Goal: Navigation & Orientation: Find specific page/section

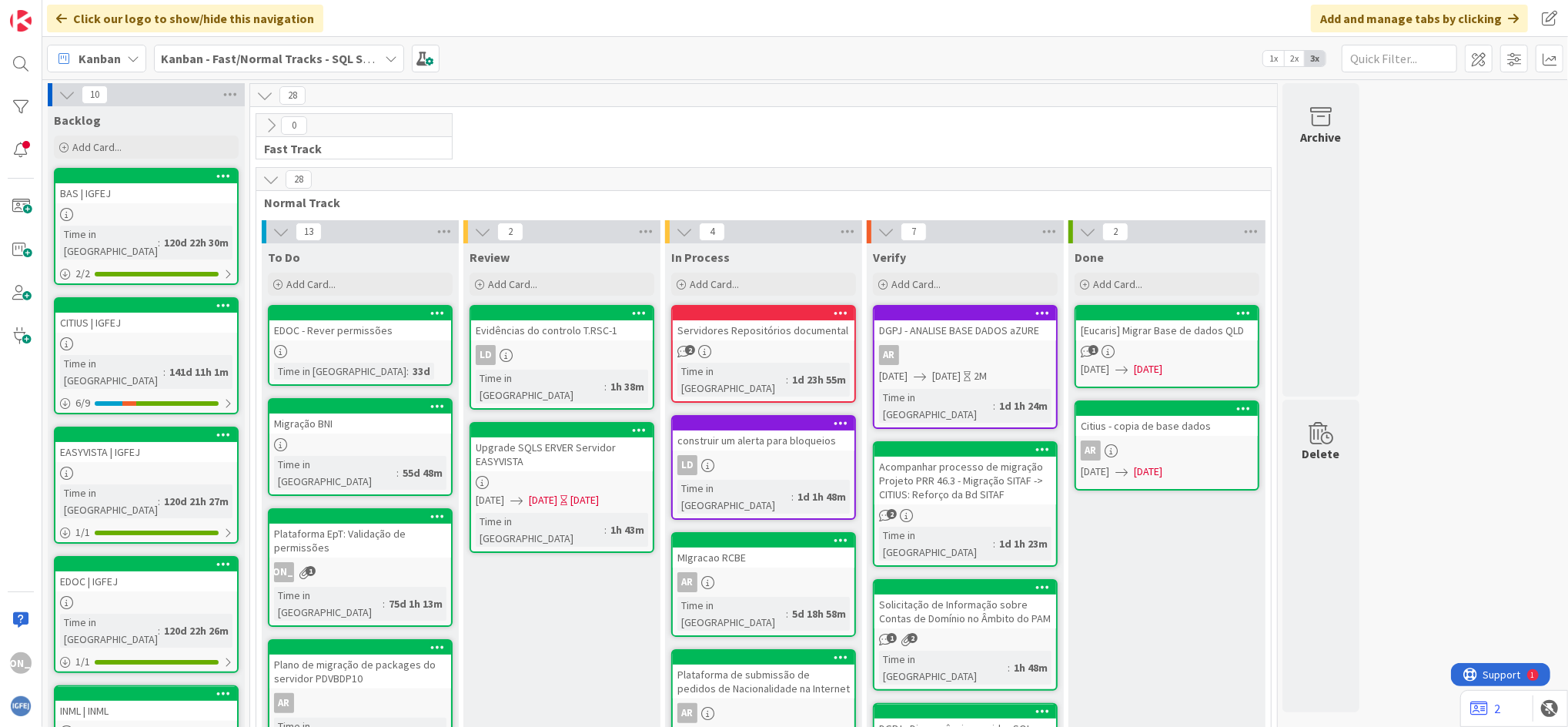
click at [385, 61] on icon at bounding box center [391, 58] width 12 height 12
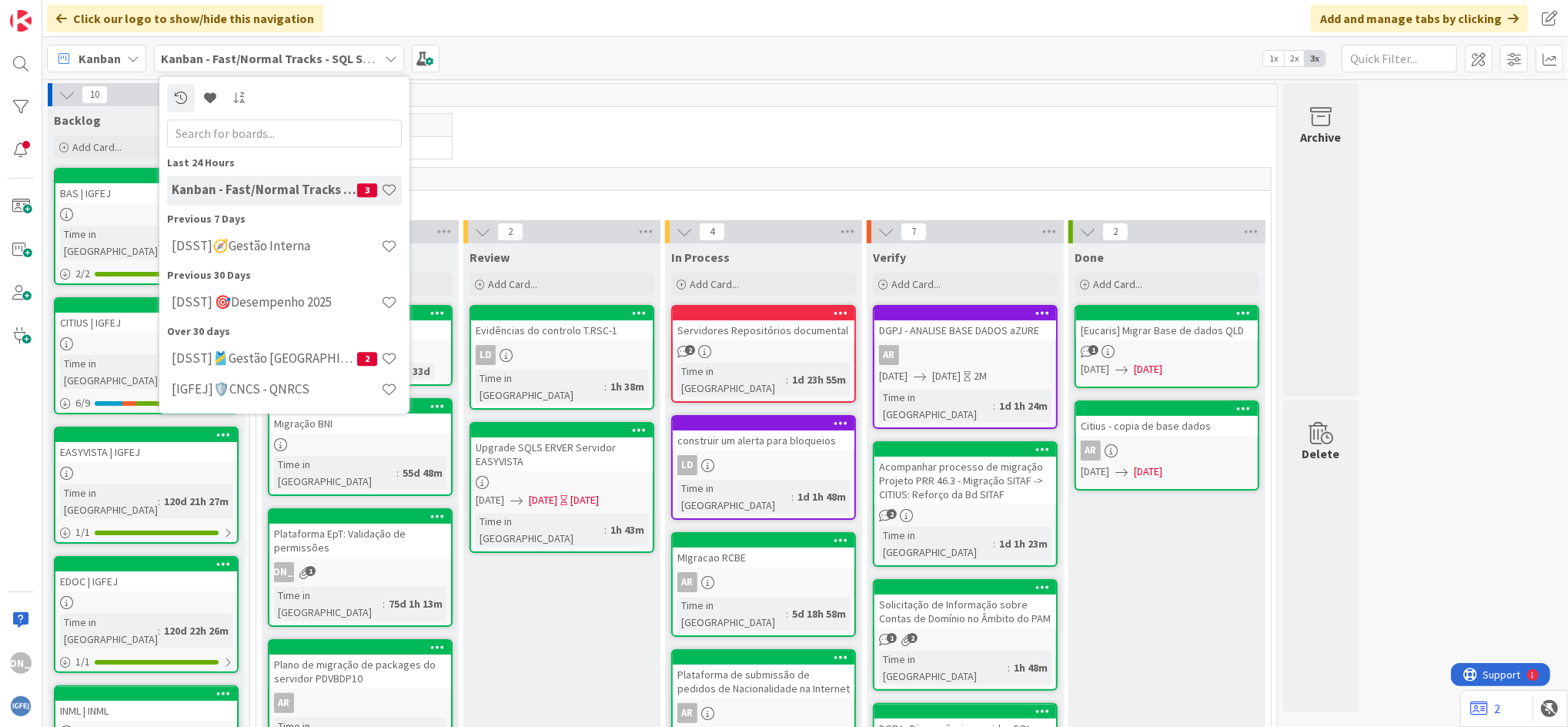
click at [574, 186] on div "28" at bounding box center [763, 179] width 1015 height 23
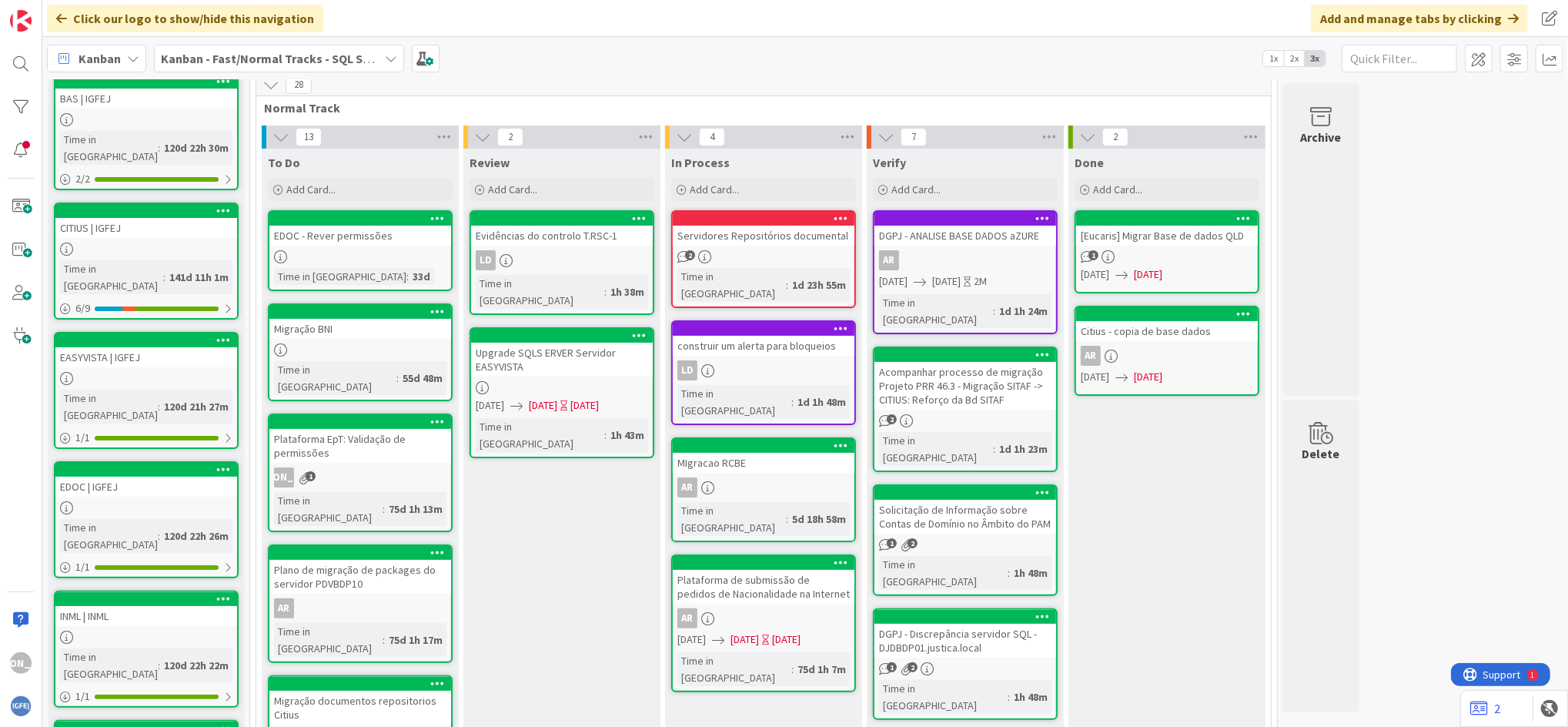
scroll to position [99, 0]
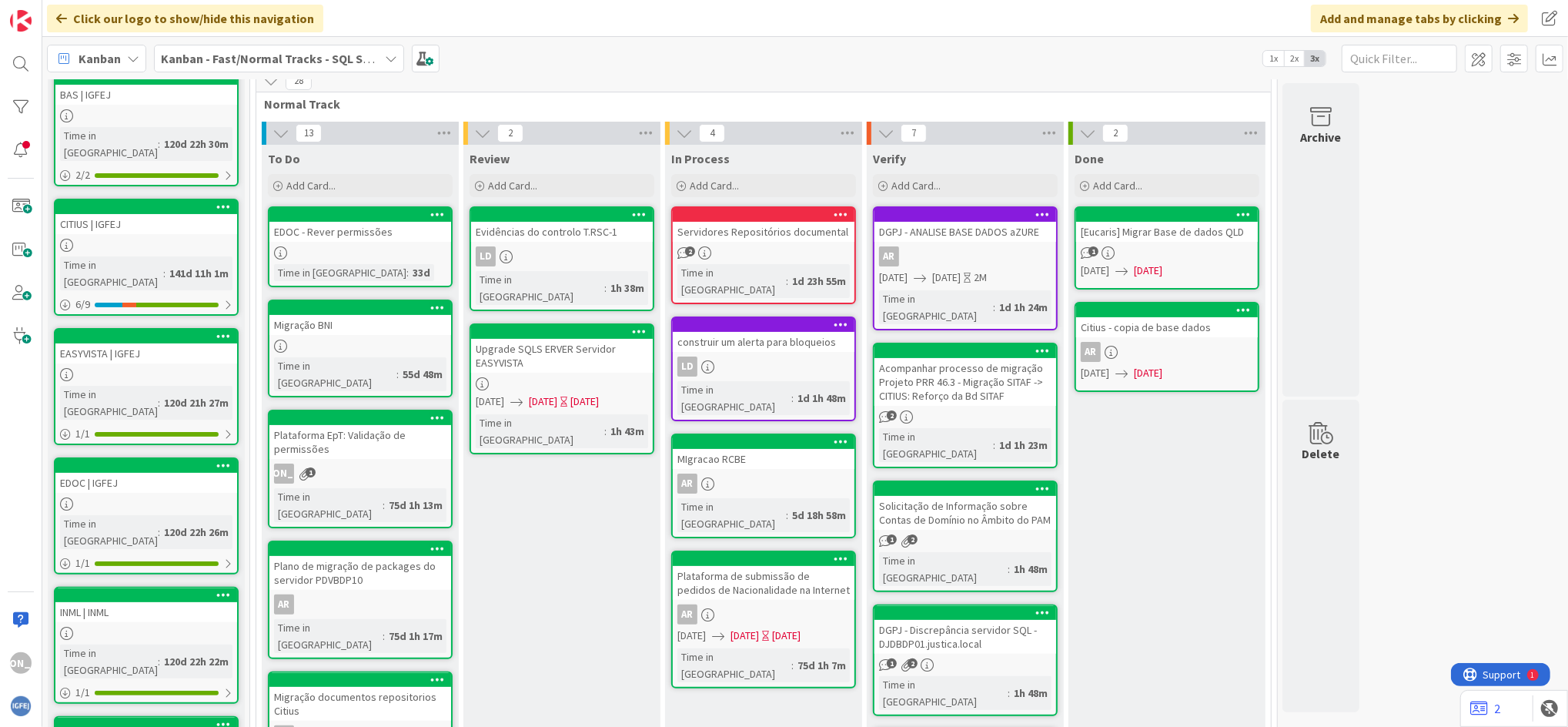
click at [385, 62] on icon at bounding box center [391, 58] width 12 height 12
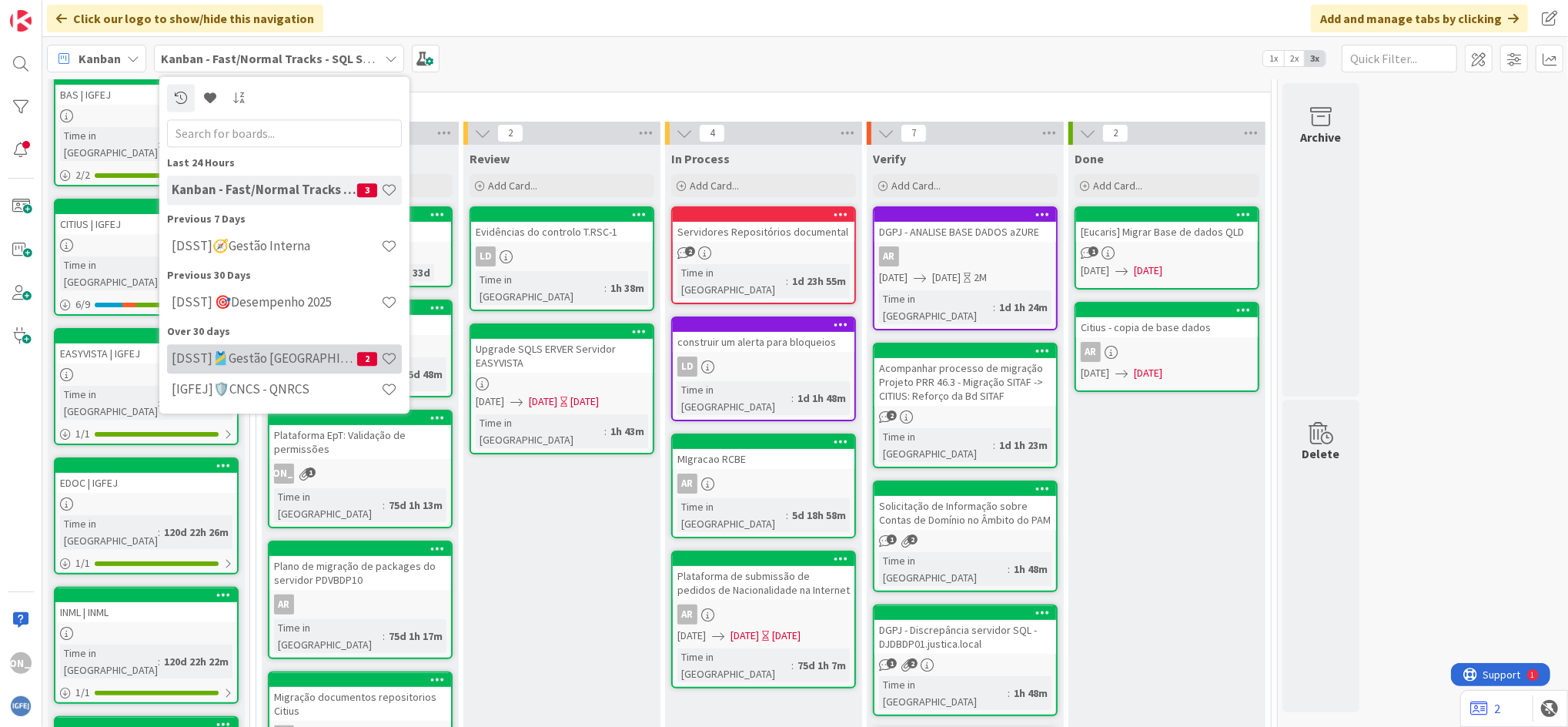
click at [297, 354] on h4 "[DSST]🎽Gestão [GEOGRAPHIC_DATA]" at bounding box center [264, 359] width 186 height 16
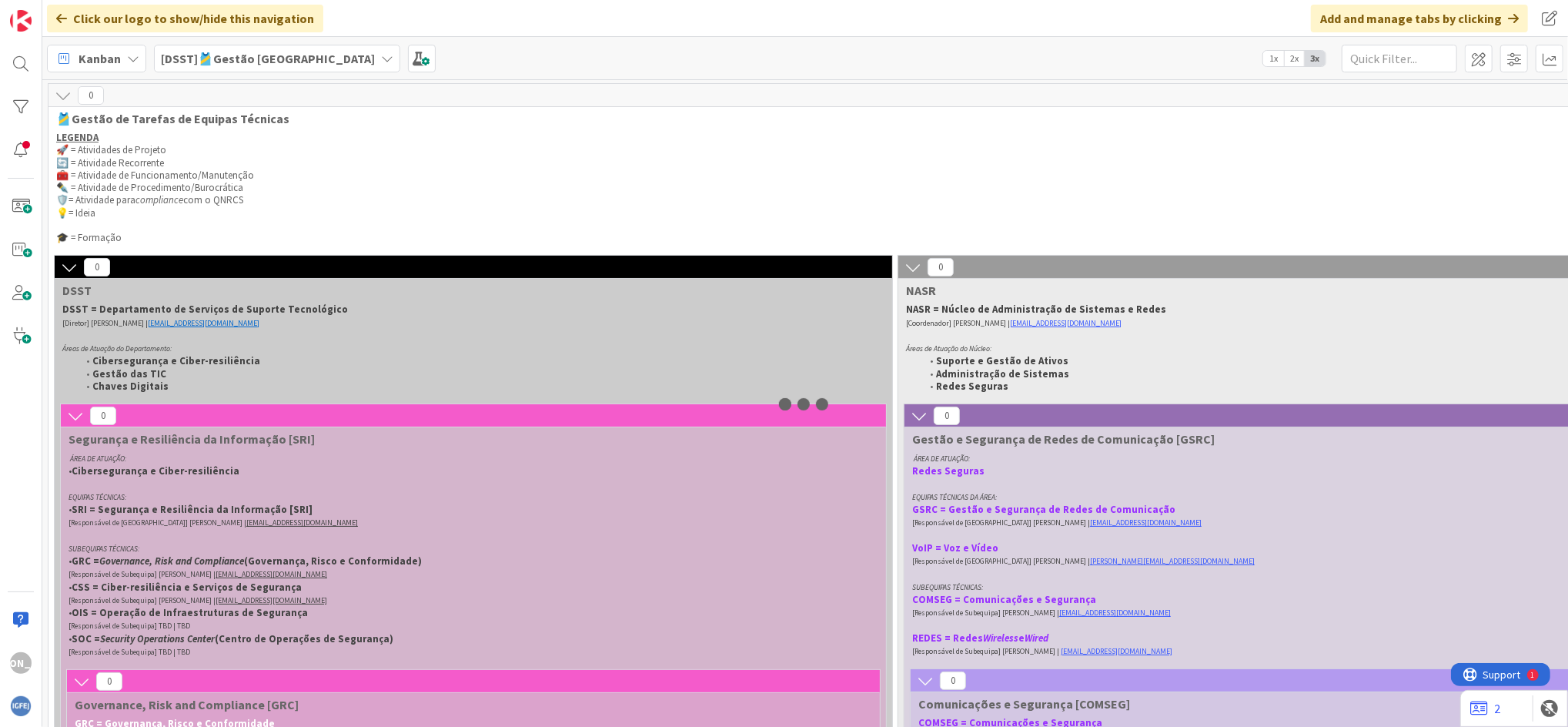
click at [381, 64] on icon at bounding box center [387, 58] width 12 height 12
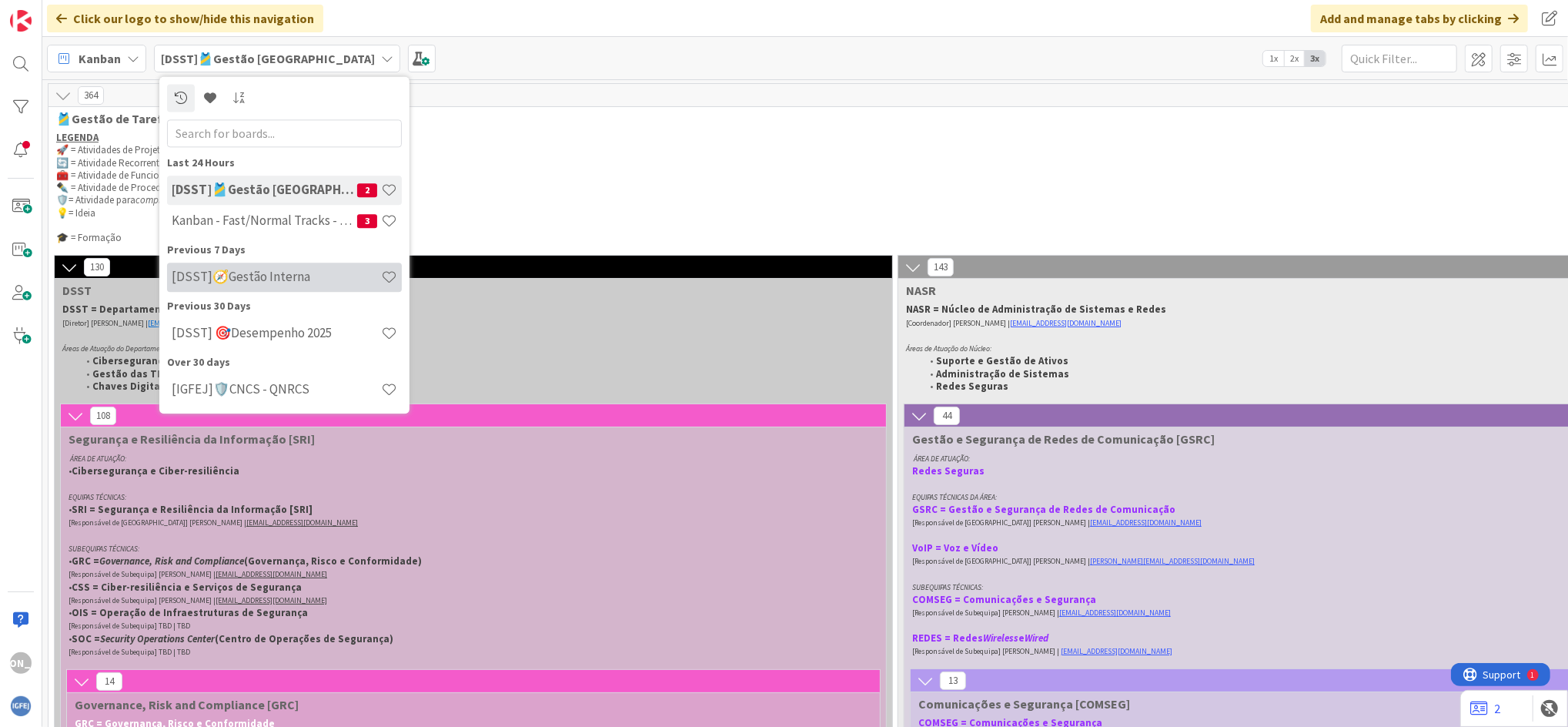
click at [300, 276] on h4 "[DSST]🧭Gestão Interna" at bounding box center [276, 277] width 210 height 16
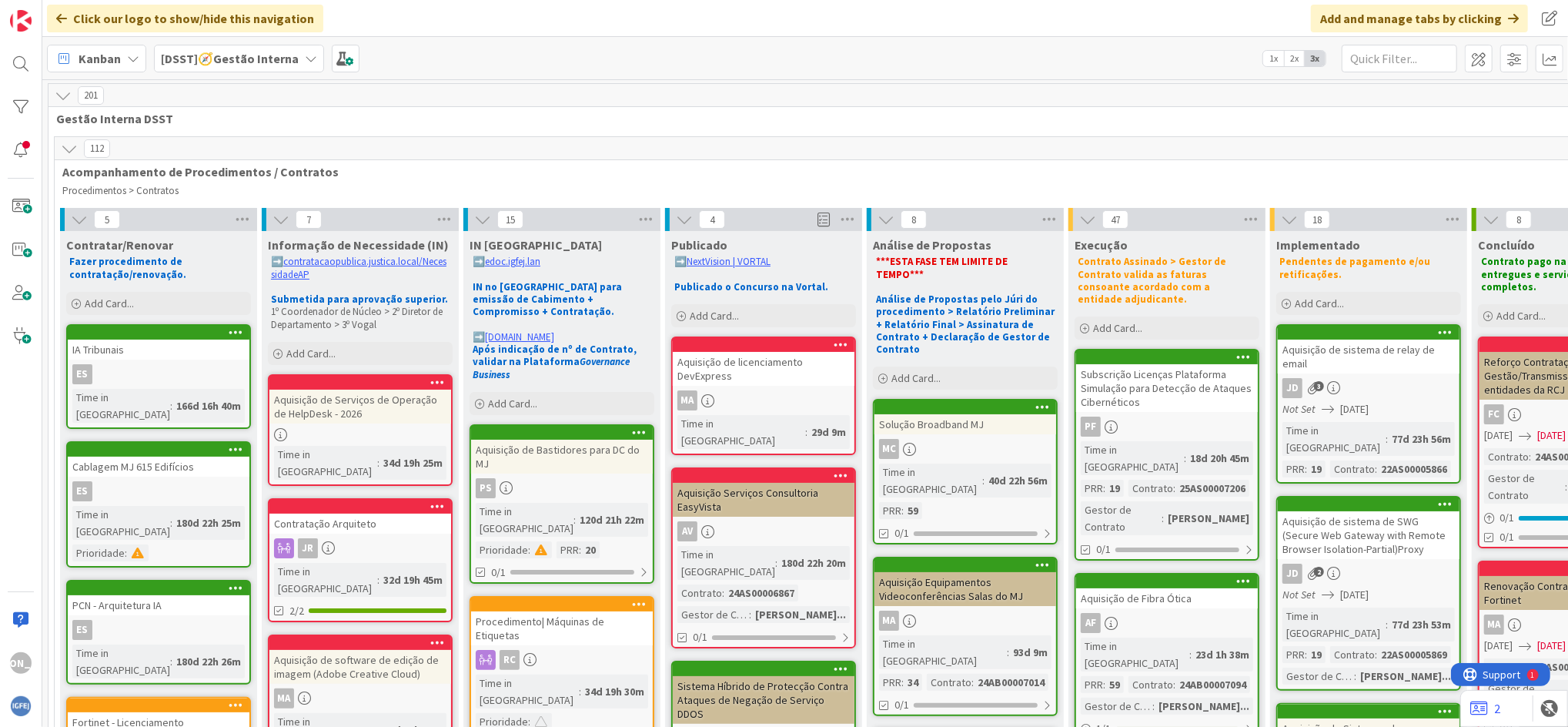
click at [296, 57] on div "[DSST]🧭Gestão Interna" at bounding box center [238, 59] width 170 height 28
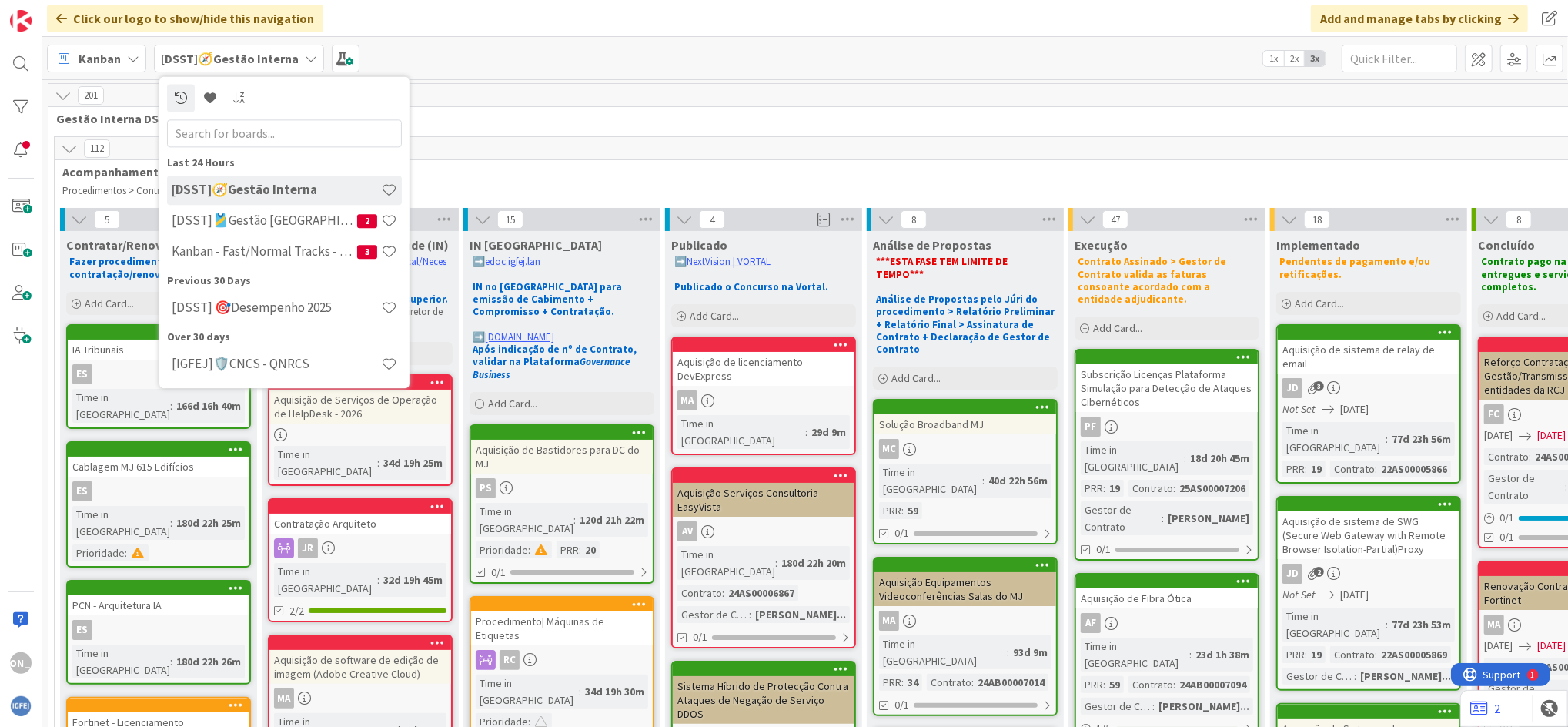
click at [677, 151] on div "112" at bounding box center [864, 148] width 1619 height 23
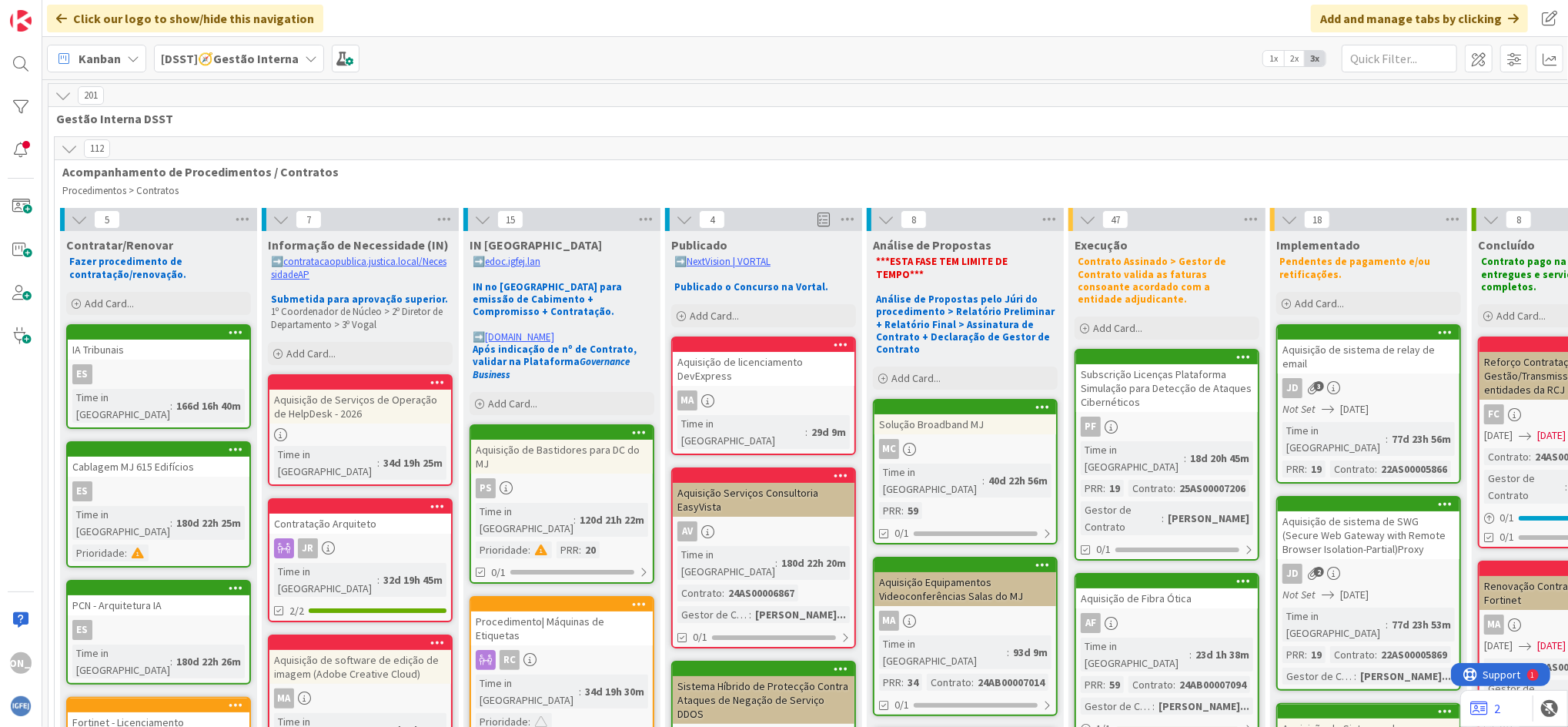
click at [272, 68] on div "[DSST]🧭Gestão Interna" at bounding box center [238, 59] width 170 height 28
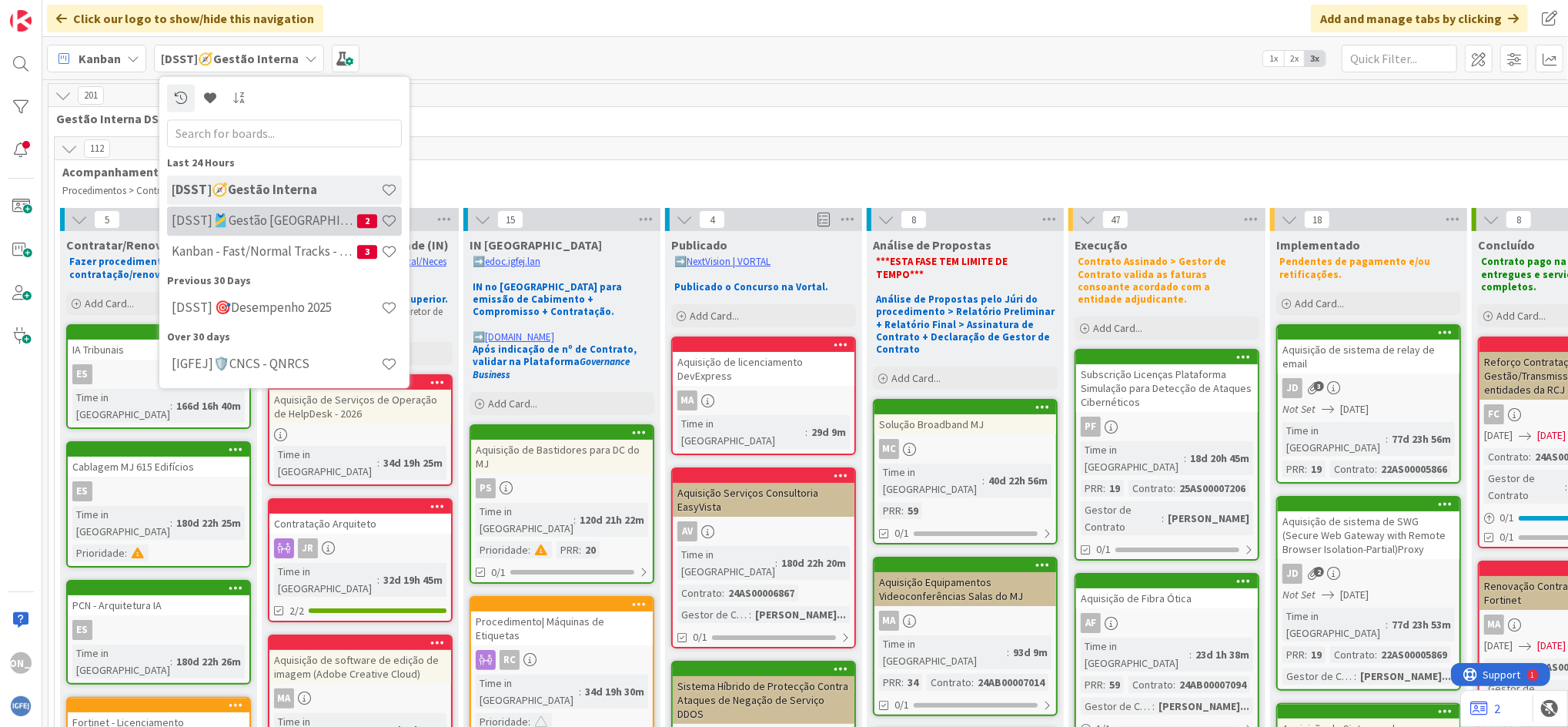
click at [294, 235] on div "[DSST]🎽Gestão [GEOGRAPHIC_DATA] 2" at bounding box center [284, 221] width 234 height 30
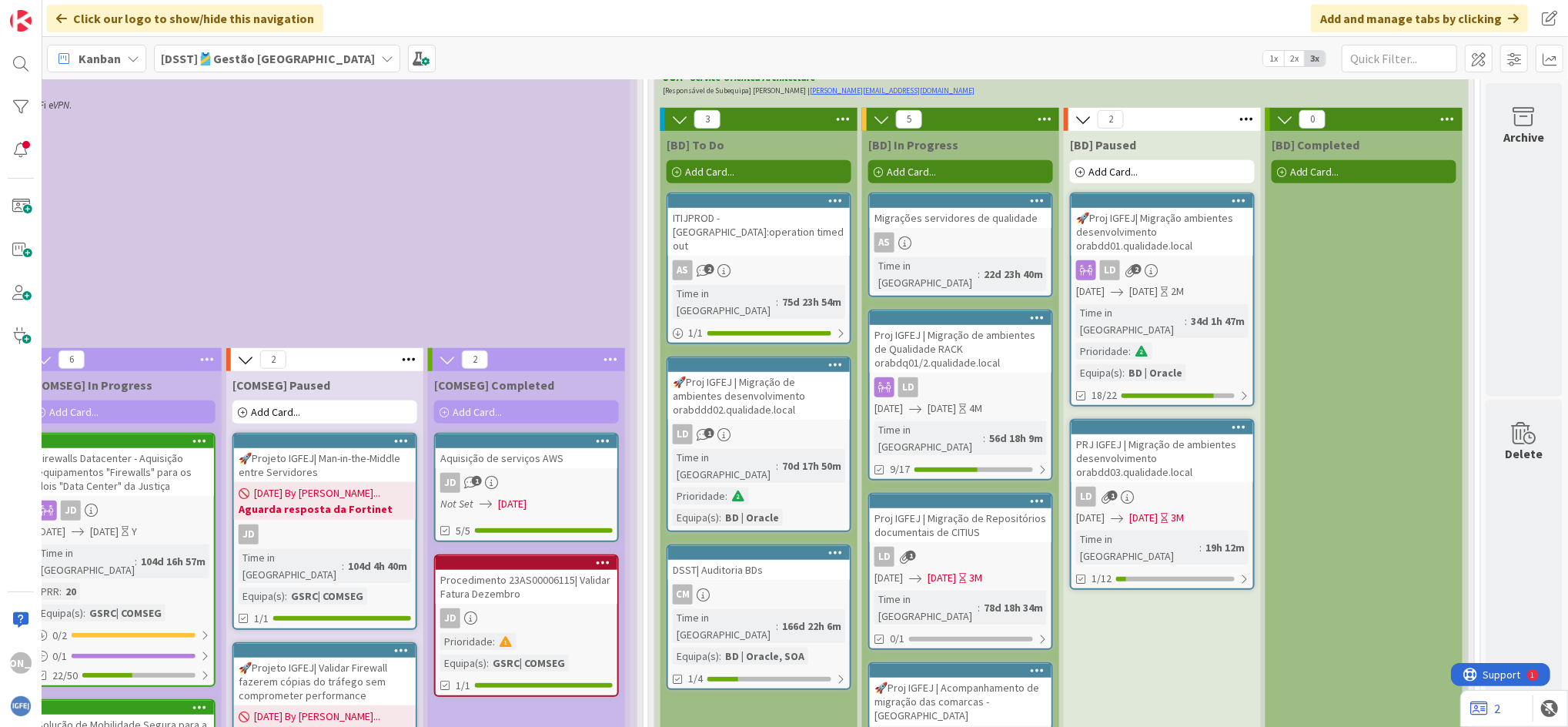
scroll to position [670, 1108]
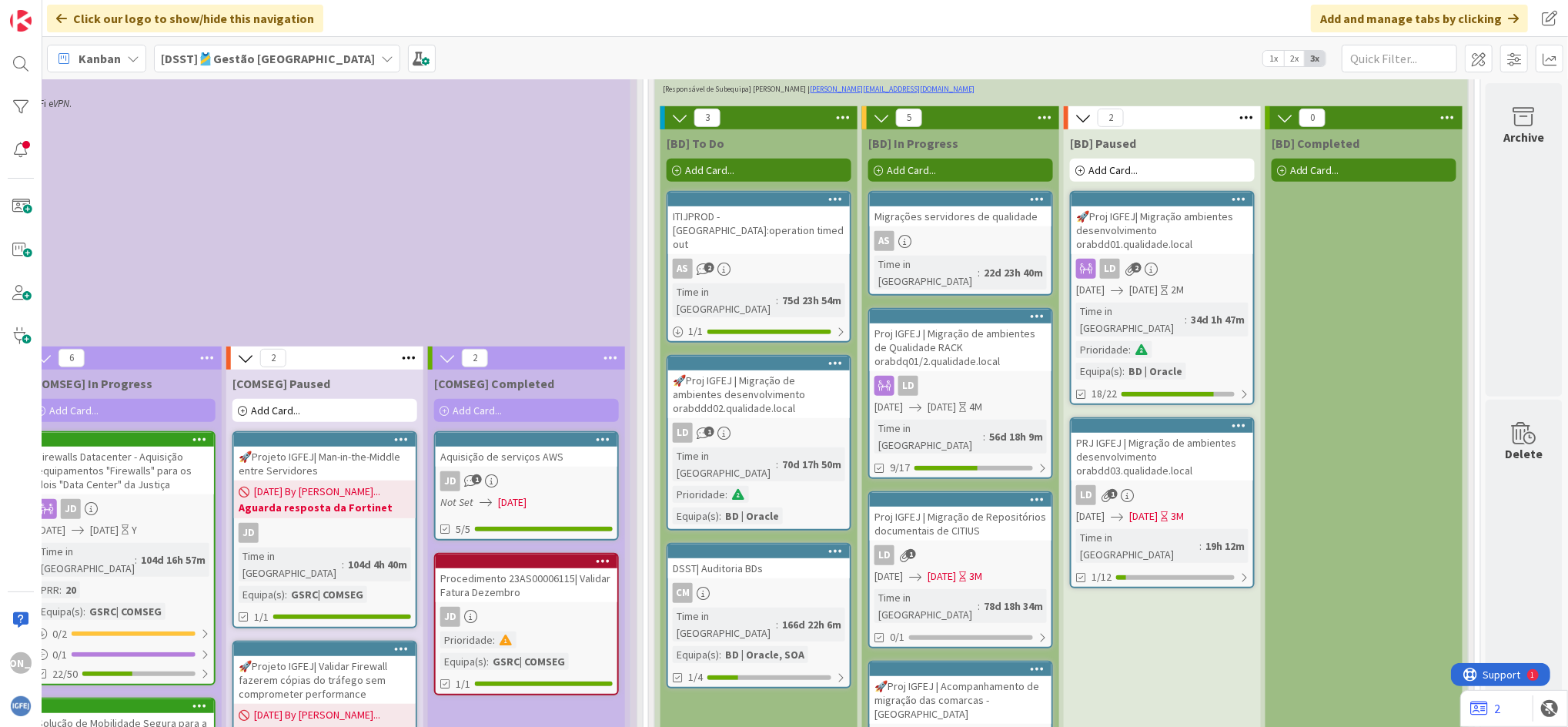
click at [747, 219] on div "ITIJPROD - [GEOGRAPHIC_DATA]:operation timed out" at bounding box center [759, 230] width 182 height 47
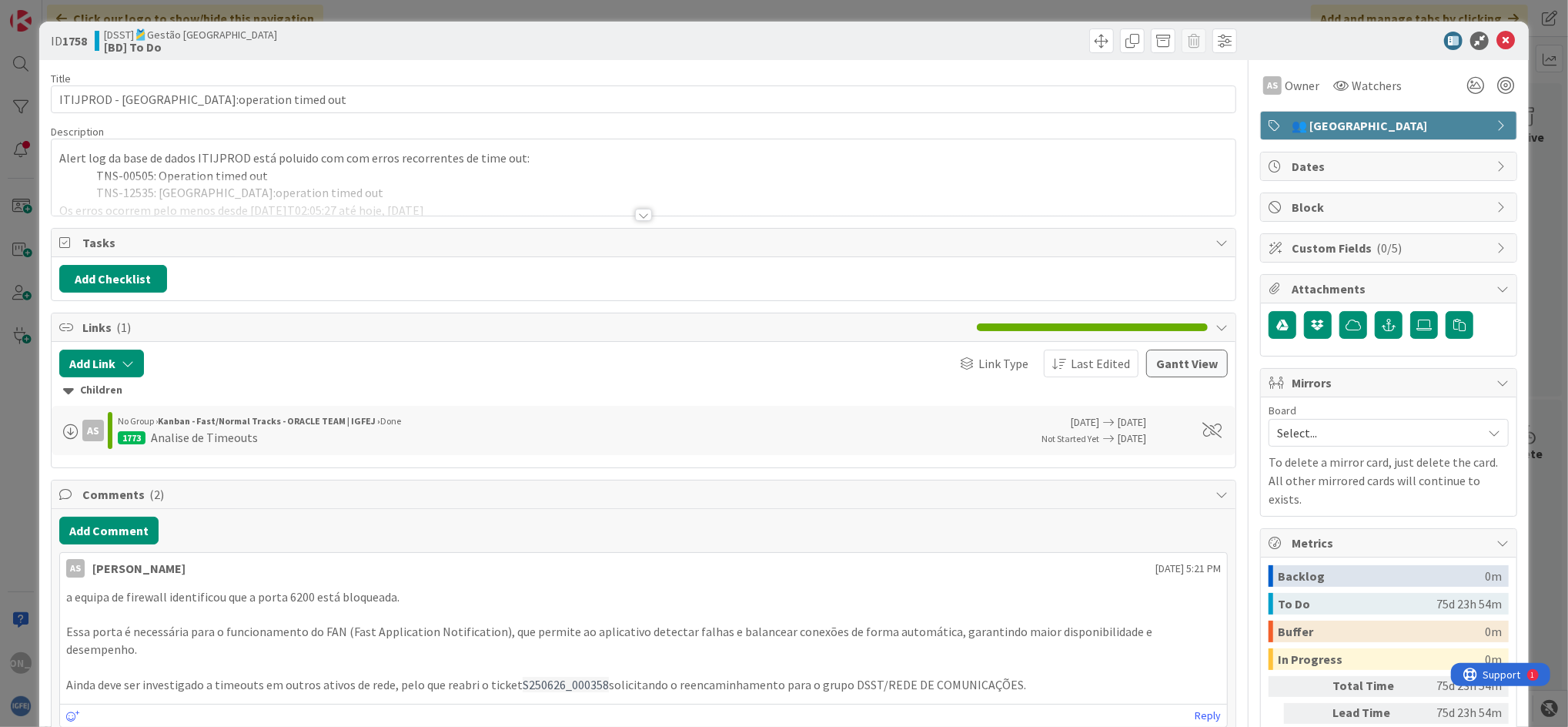
click at [637, 214] on div at bounding box center [644, 215] width 17 height 12
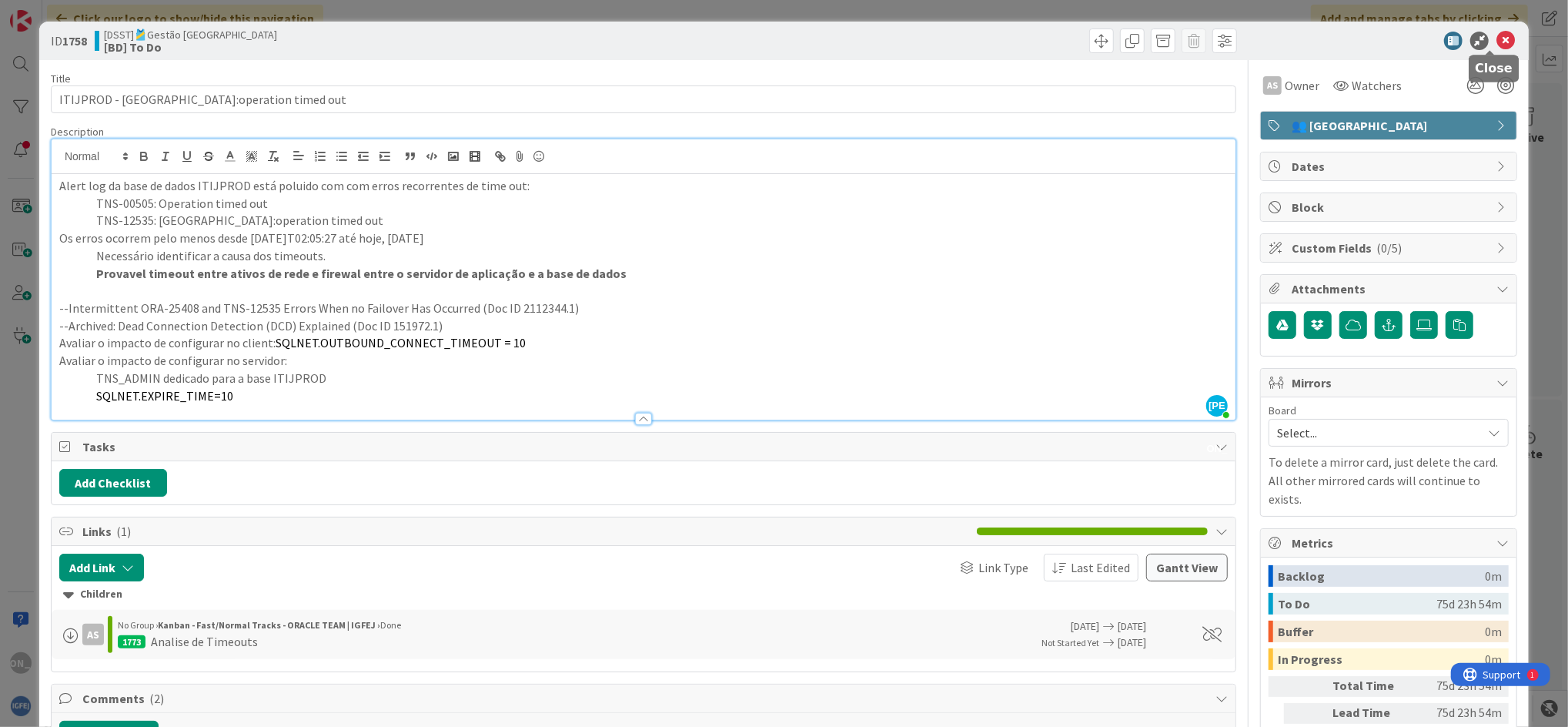
click at [1496, 43] on icon at bounding box center [1505, 41] width 19 height 19
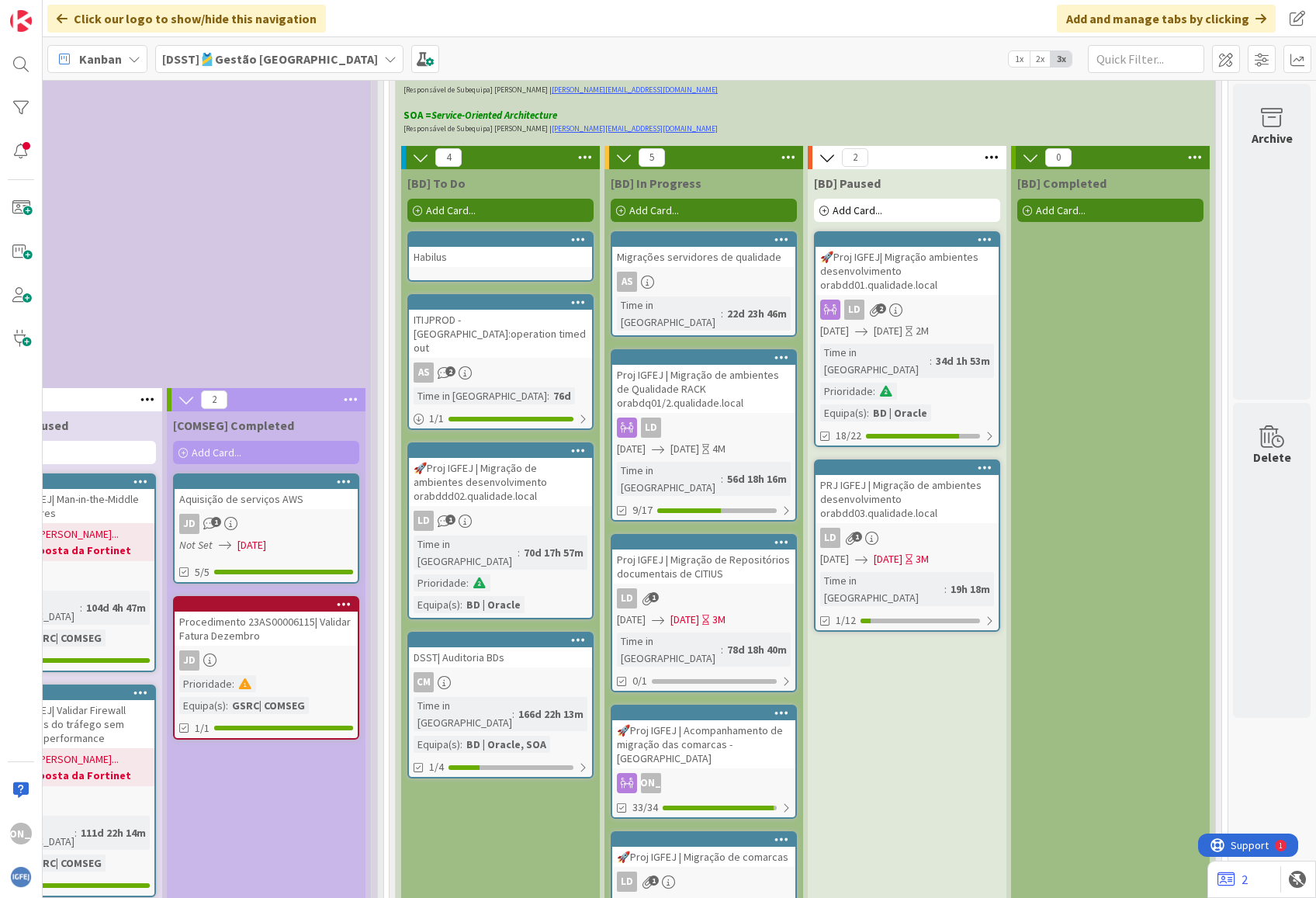
scroll to position [635, 1386]
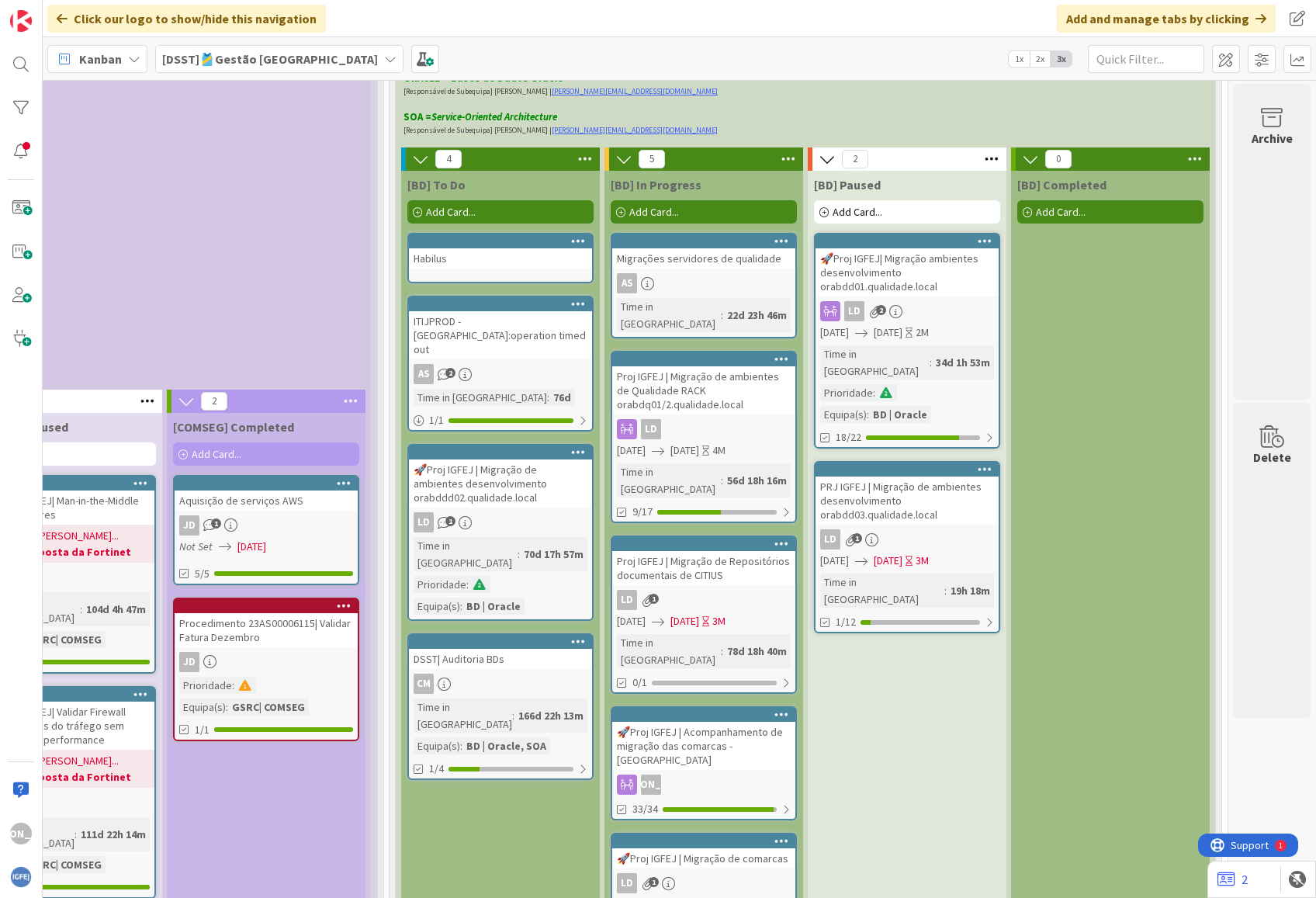
click at [571, 446] on icon at bounding box center [579, 452] width 15 height 11
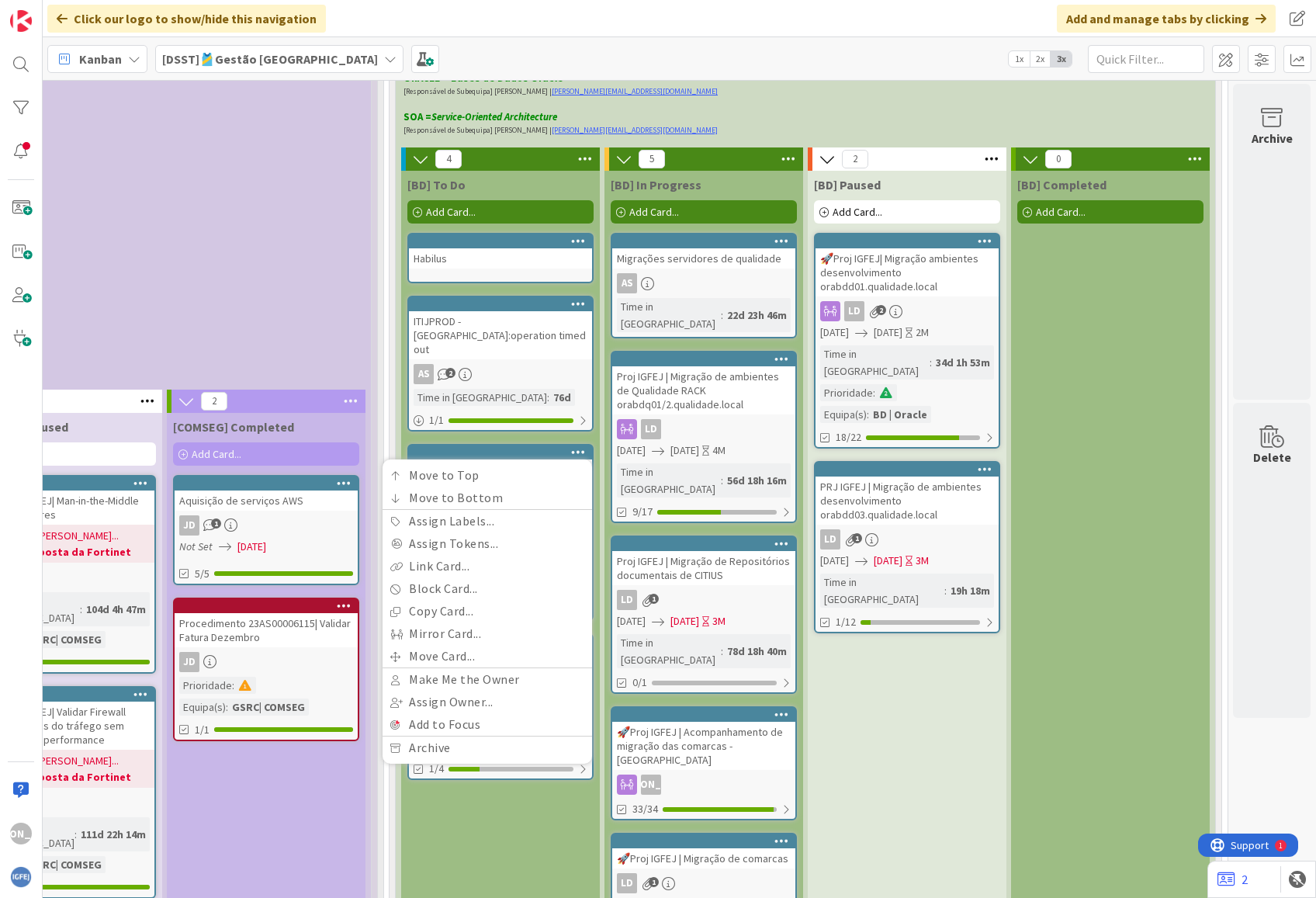
click at [497, 272] on link "Habilus" at bounding box center [501, 258] width 186 height 50
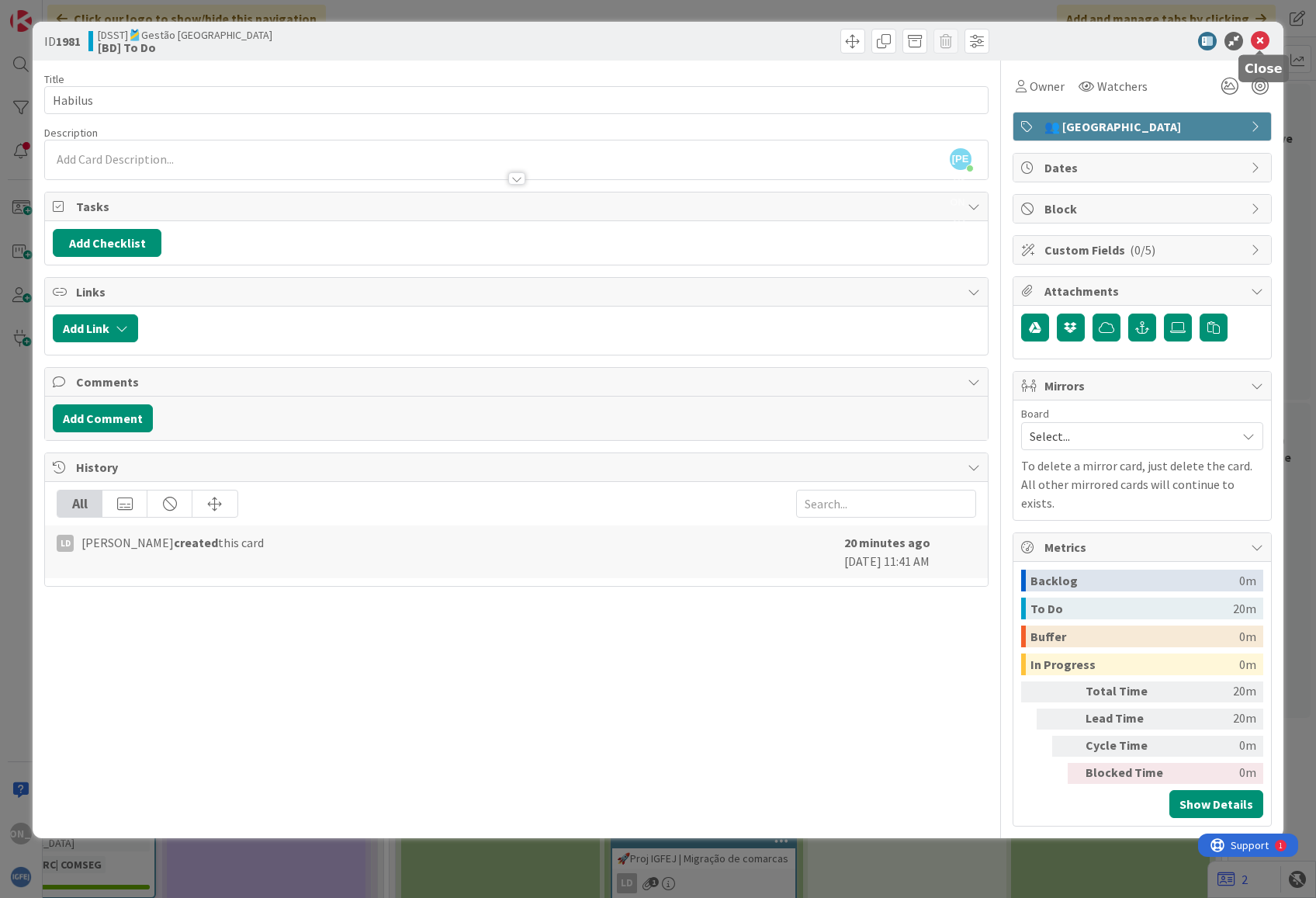
click at [1264, 38] on icon at bounding box center [1260, 41] width 19 height 19
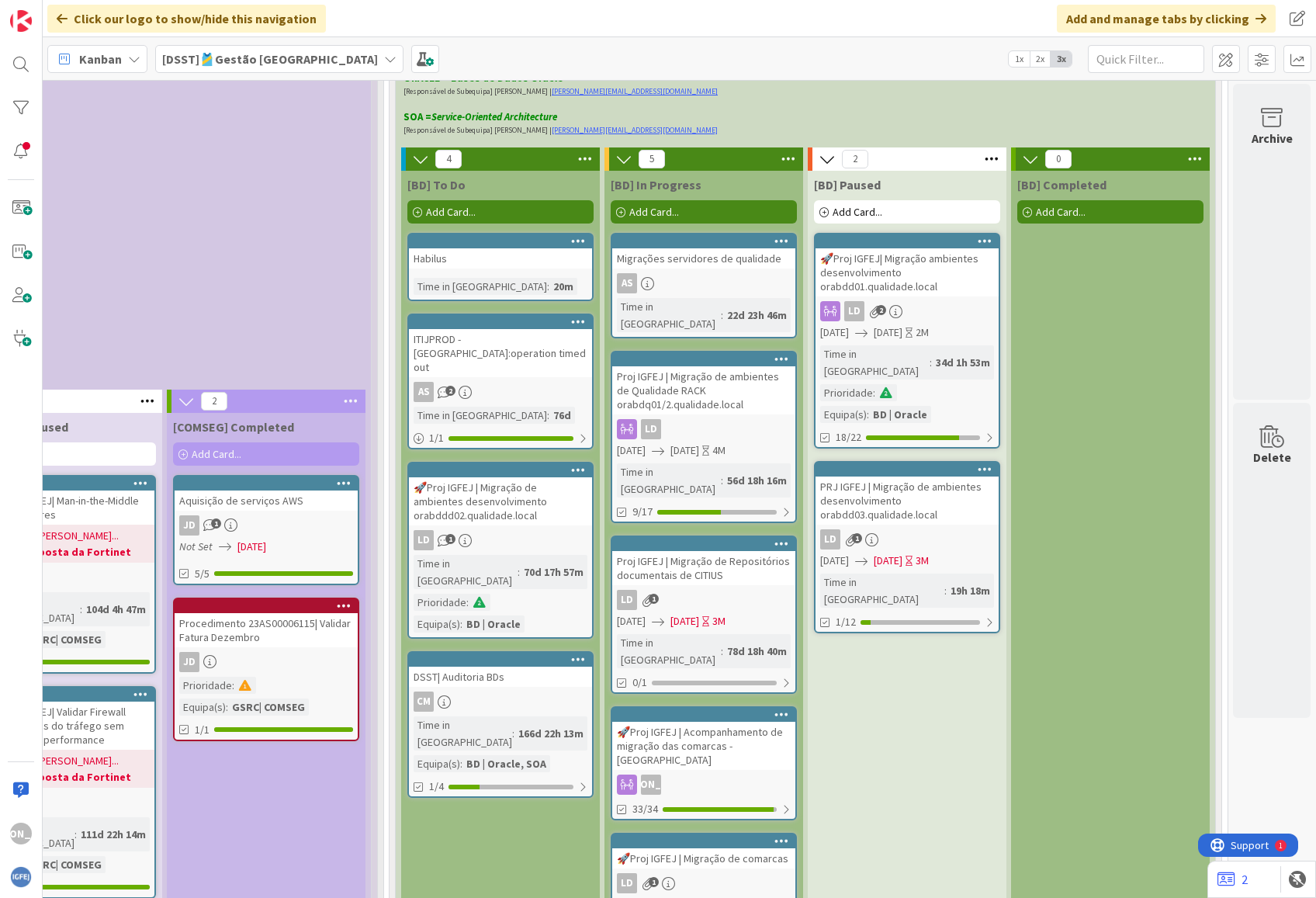
click at [498, 258] on div "Habilus" at bounding box center [500, 258] width 183 height 20
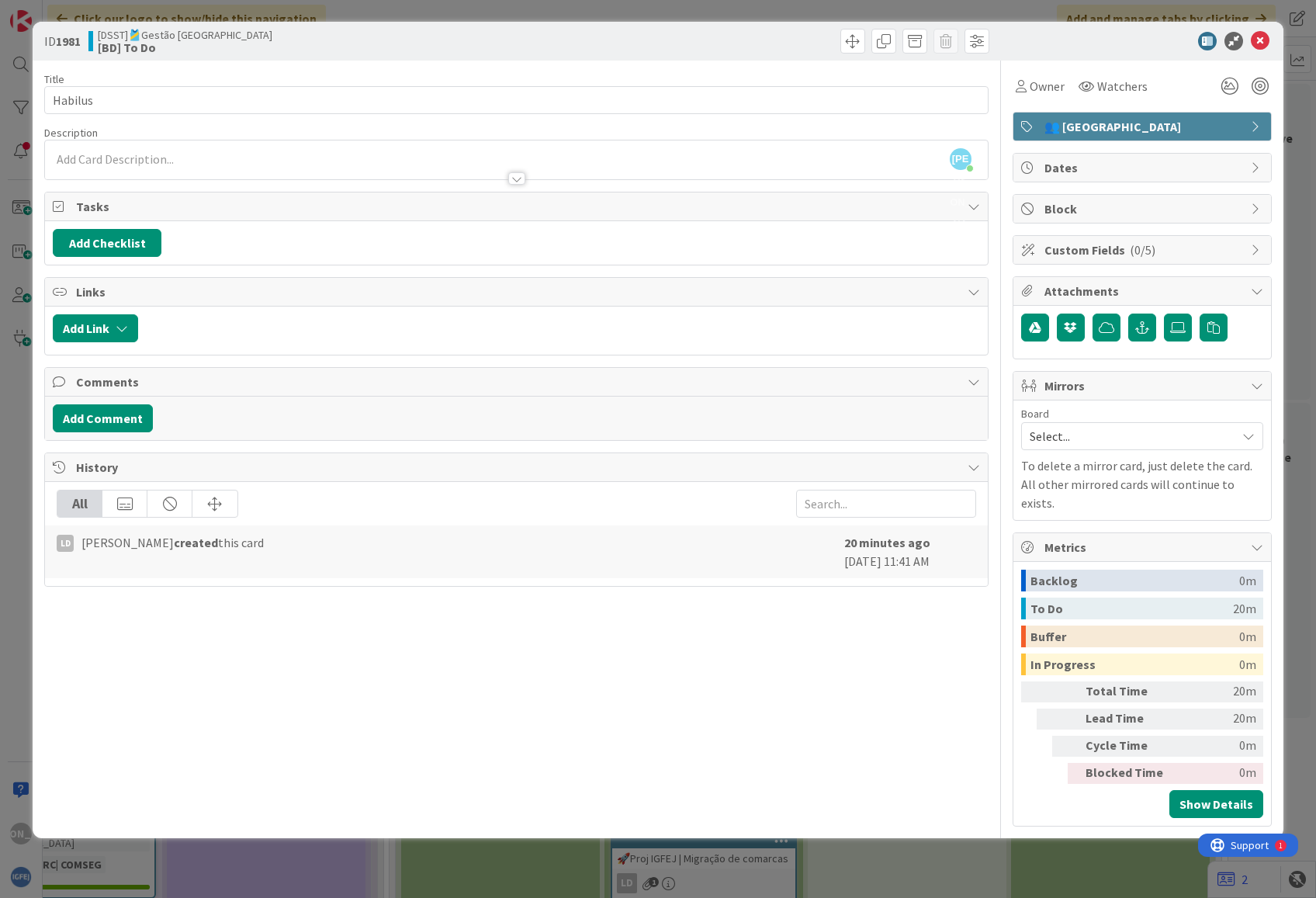
click at [1242, 124] on span "👥 [GEOGRAPHIC_DATA]" at bounding box center [1144, 127] width 199 height 19
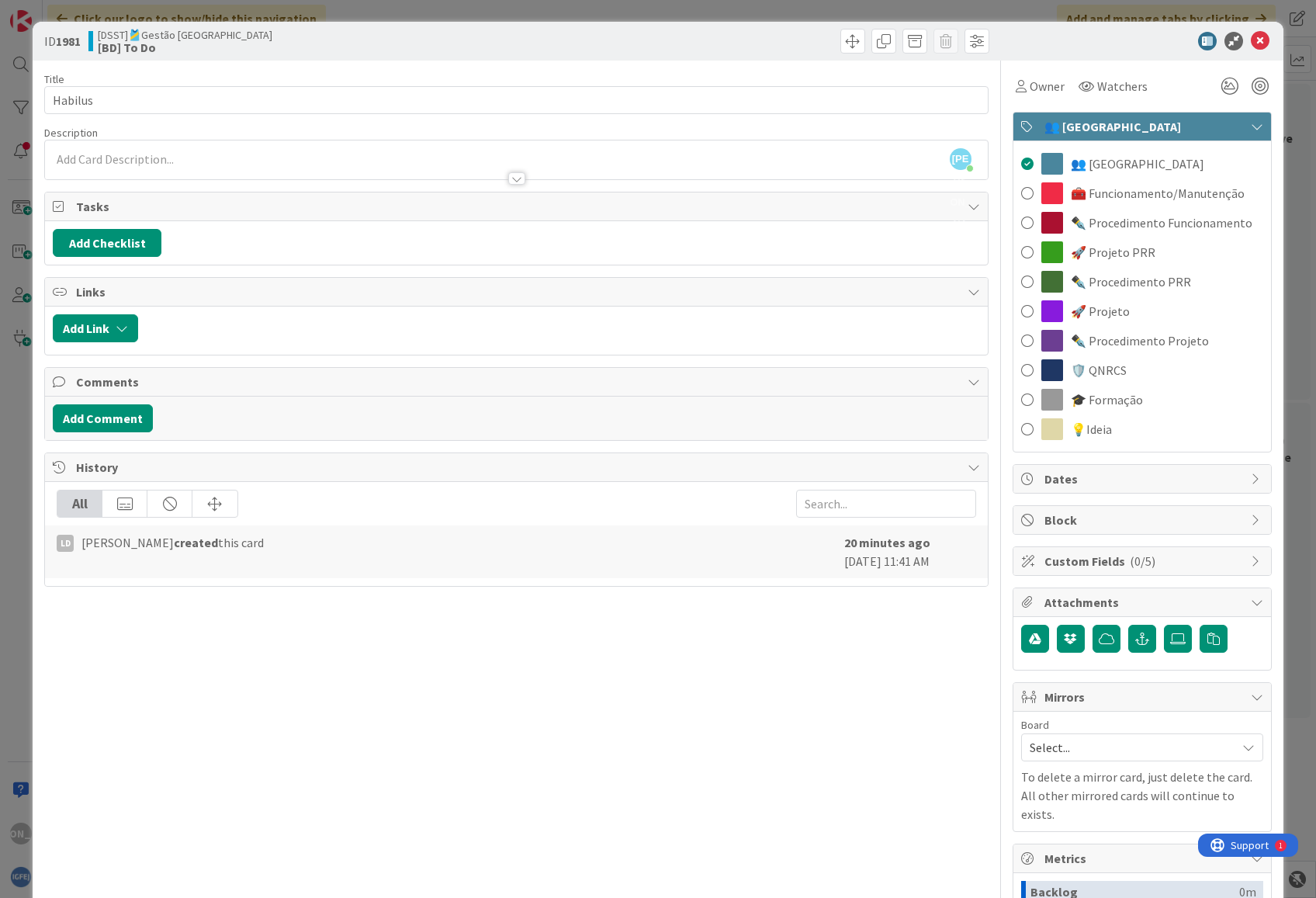
click at [1251, 124] on icon at bounding box center [1257, 127] width 13 height 13
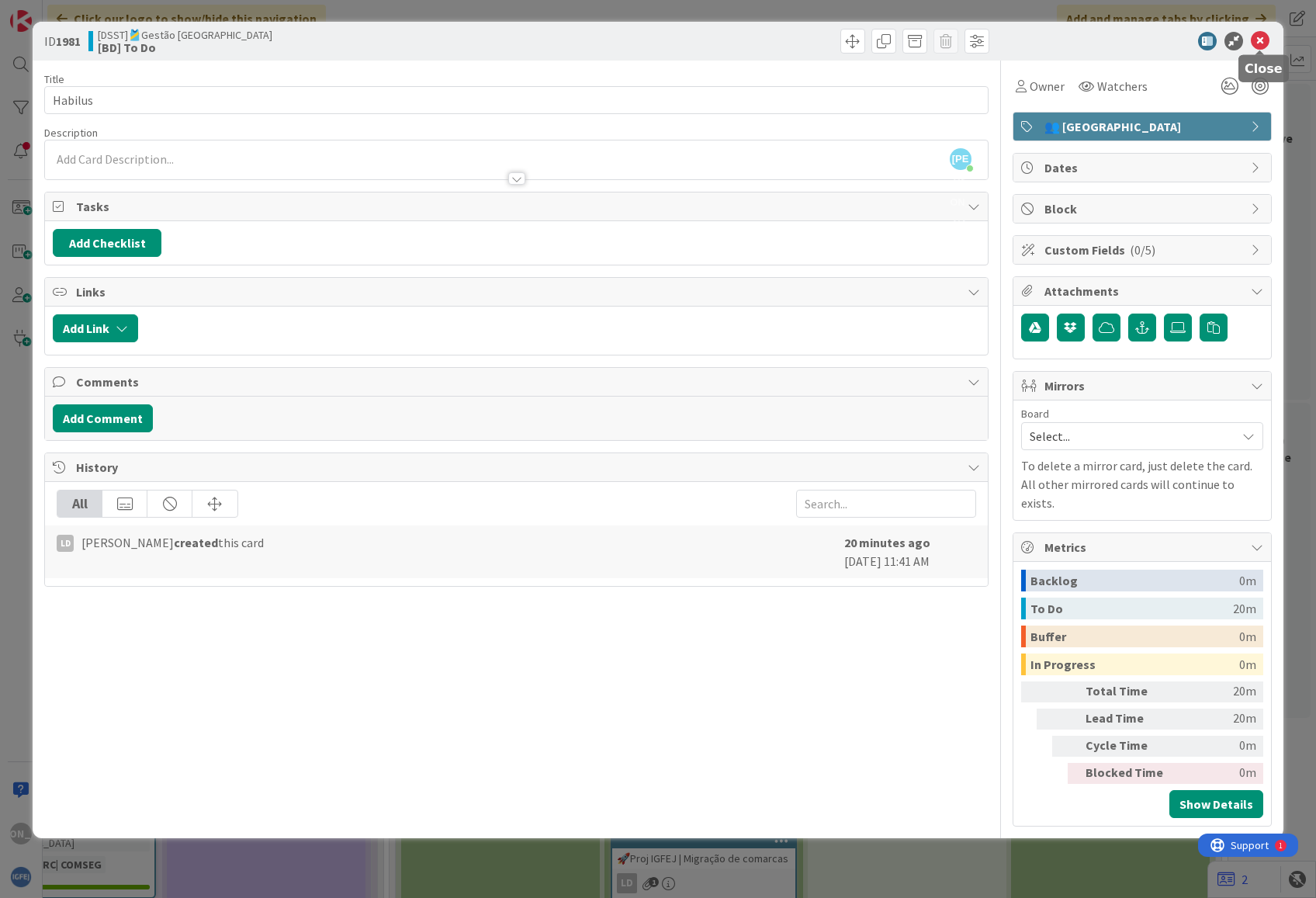
click at [1256, 35] on icon at bounding box center [1260, 41] width 19 height 19
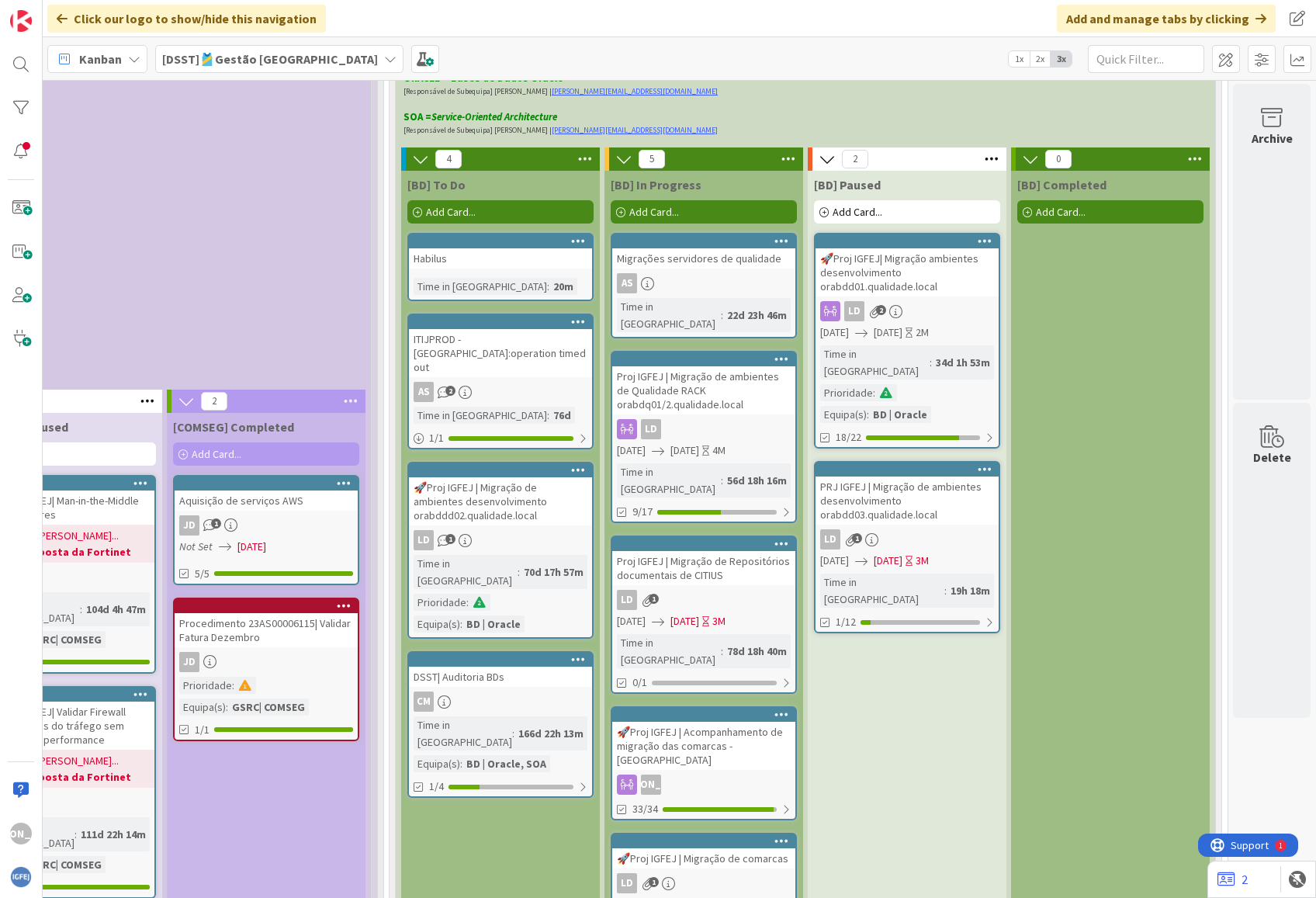
click at [473, 478] on div "🚀Proj IGFEJ | Migração de ambientes desenvolvimento orabddd02.qualidade.local" at bounding box center [500, 501] width 183 height 48
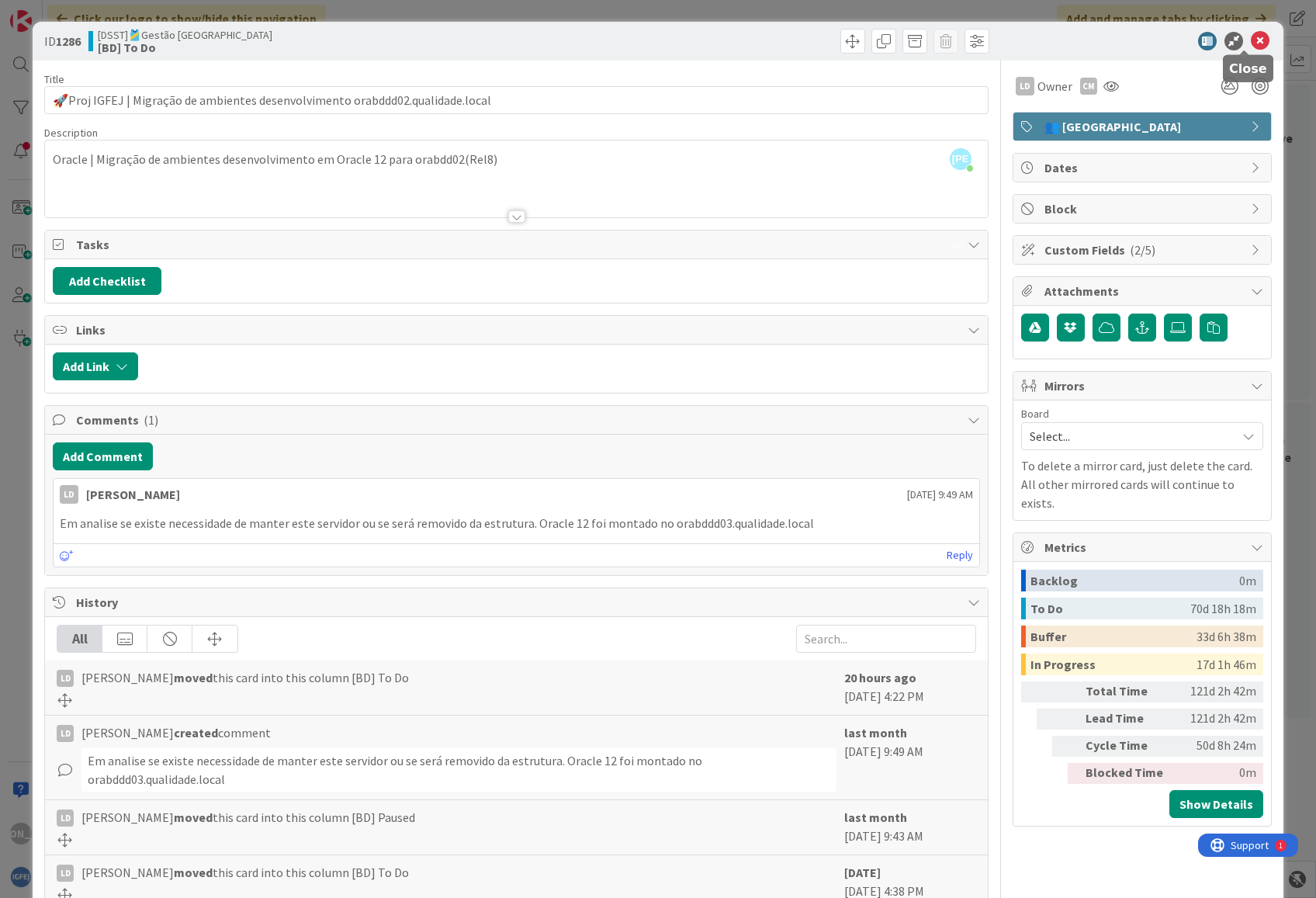
click at [1251, 44] on icon at bounding box center [1260, 41] width 19 height 19
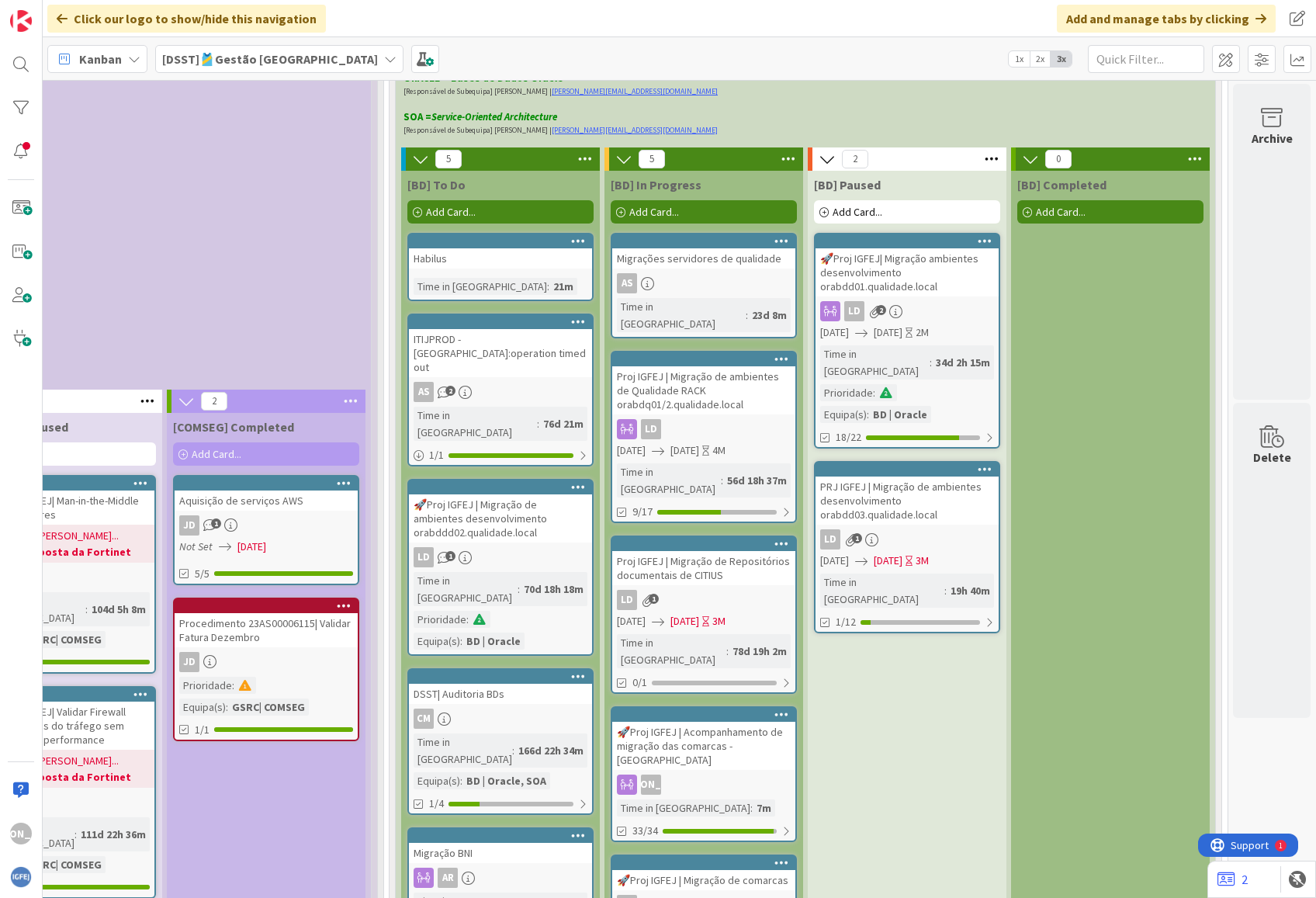
click at [510, 732] on div "AR" at bounding box center [500, 878] width 183 height 20
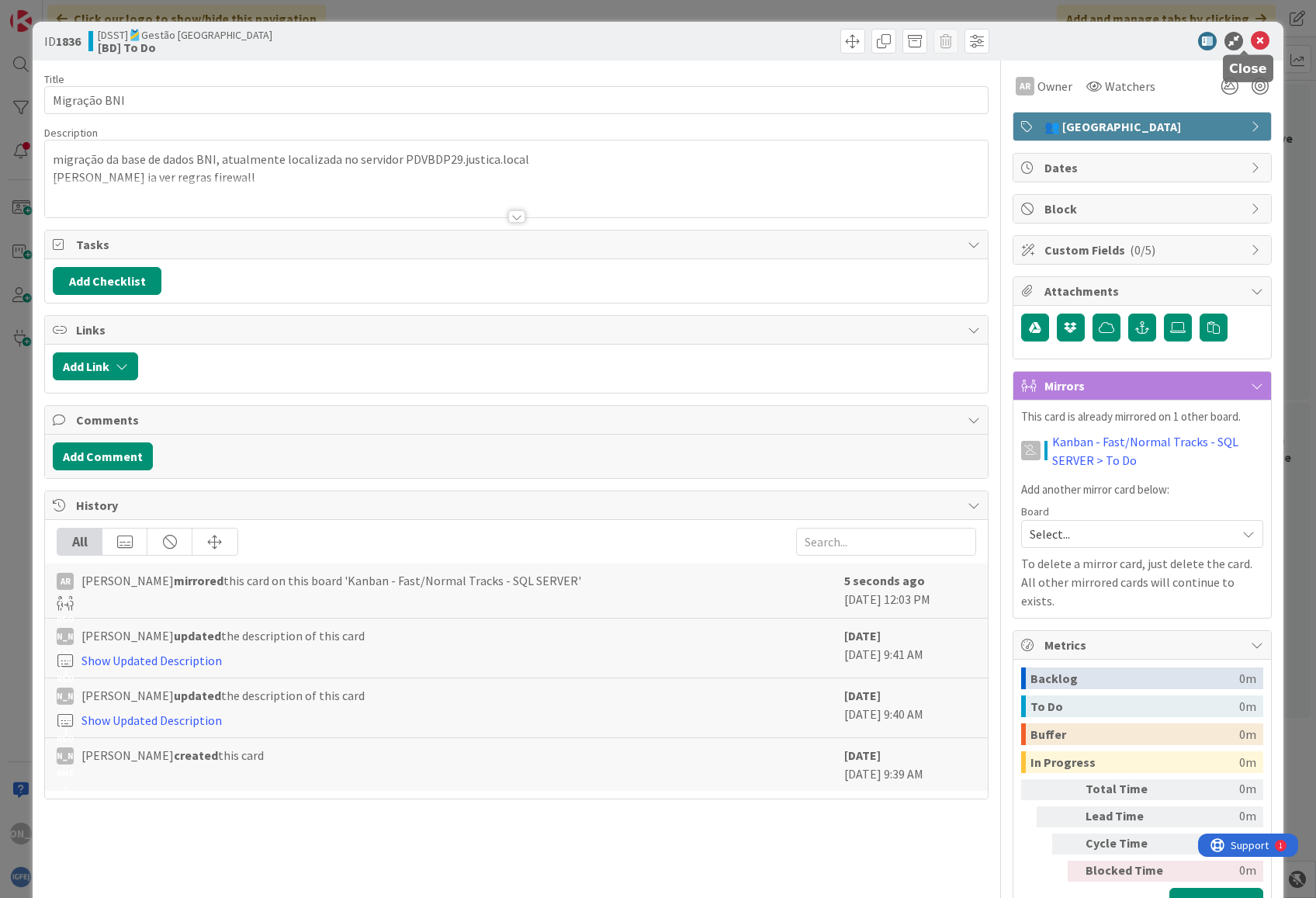
click at [1251, 35] on icon at bounding box center [1260, 41] width 19 height 19
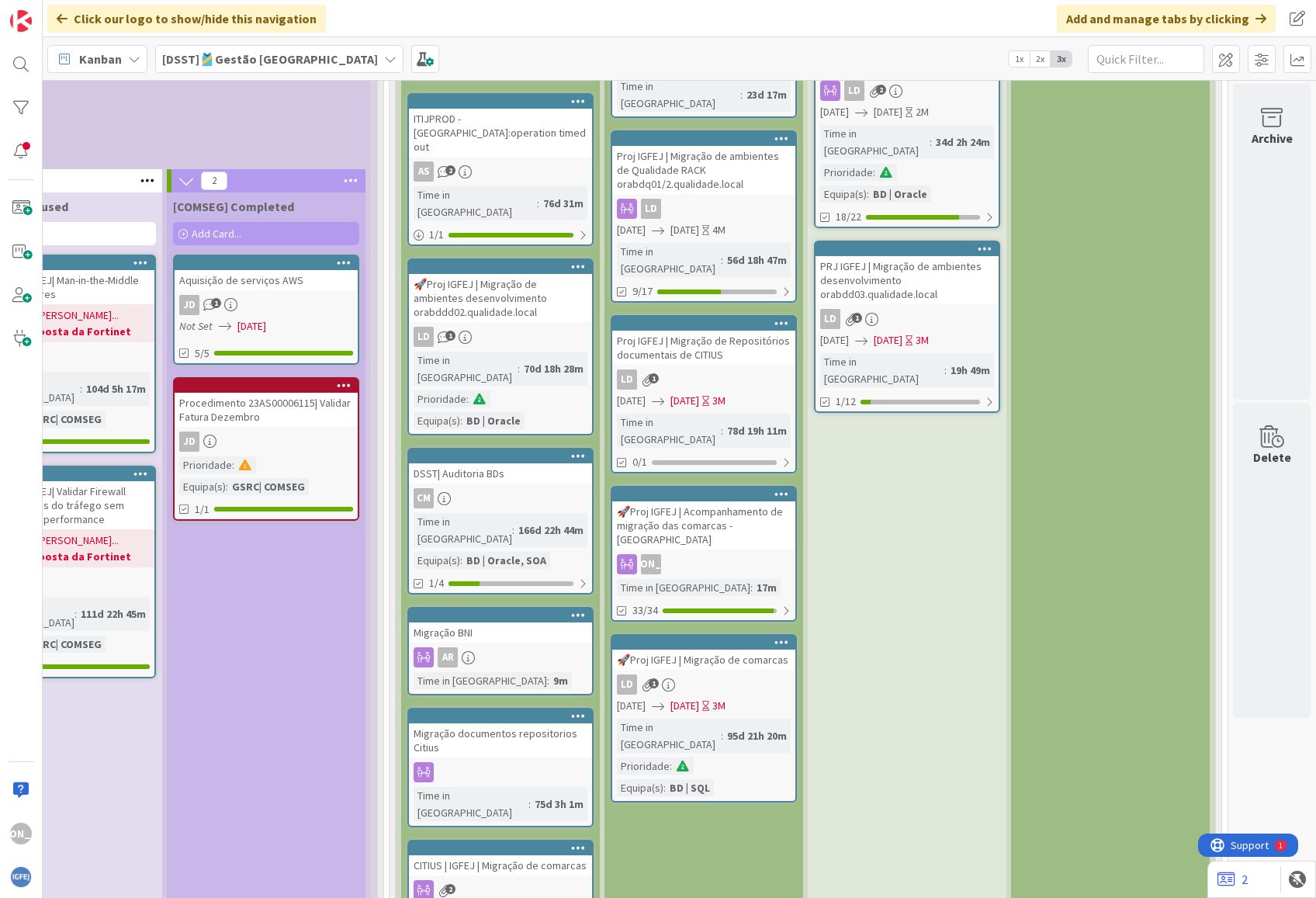
scroll to position [857, 1385]
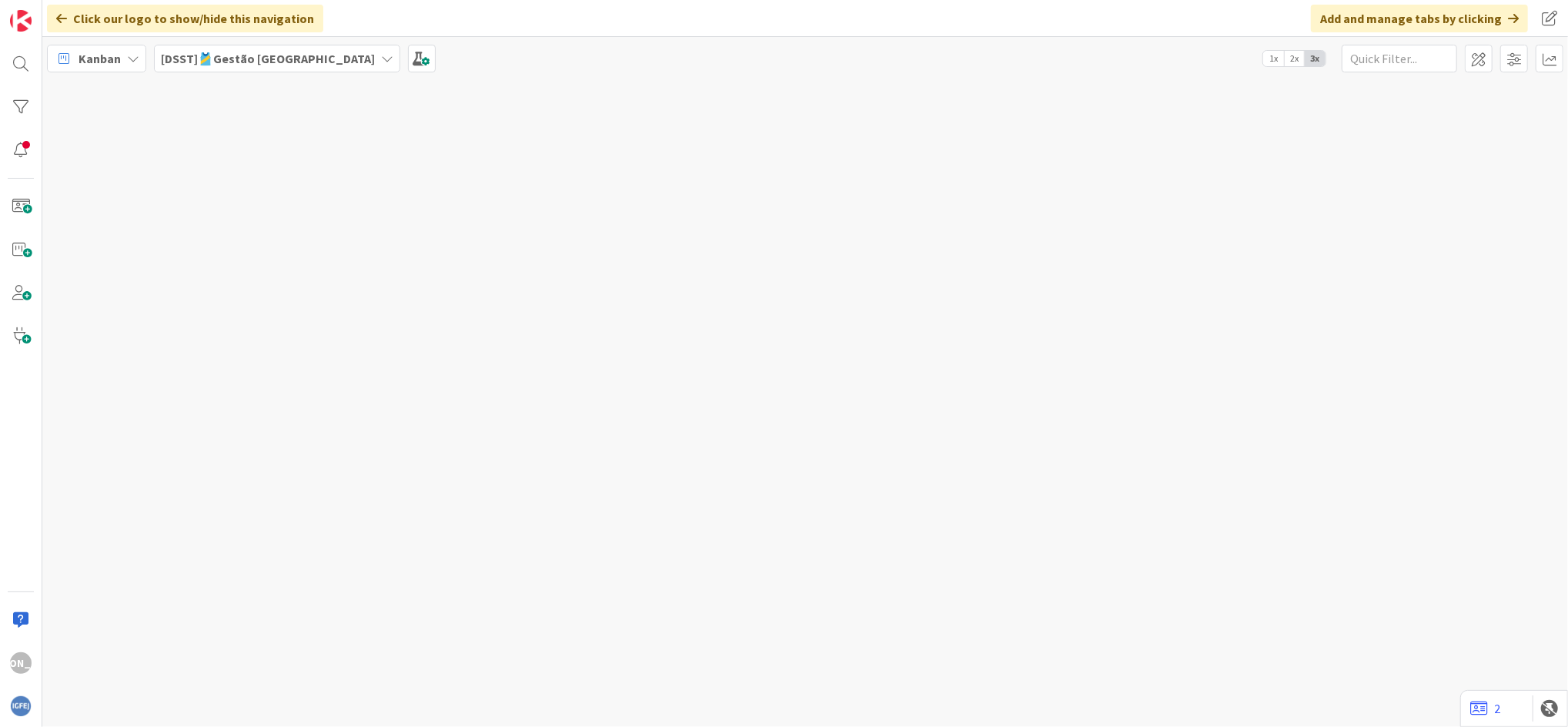
click at [238, 64] on b "[DSST]🎽Gestão [GEOGRAPHIC_DATA]" at bounding box center [268, 58] width 214 height 16
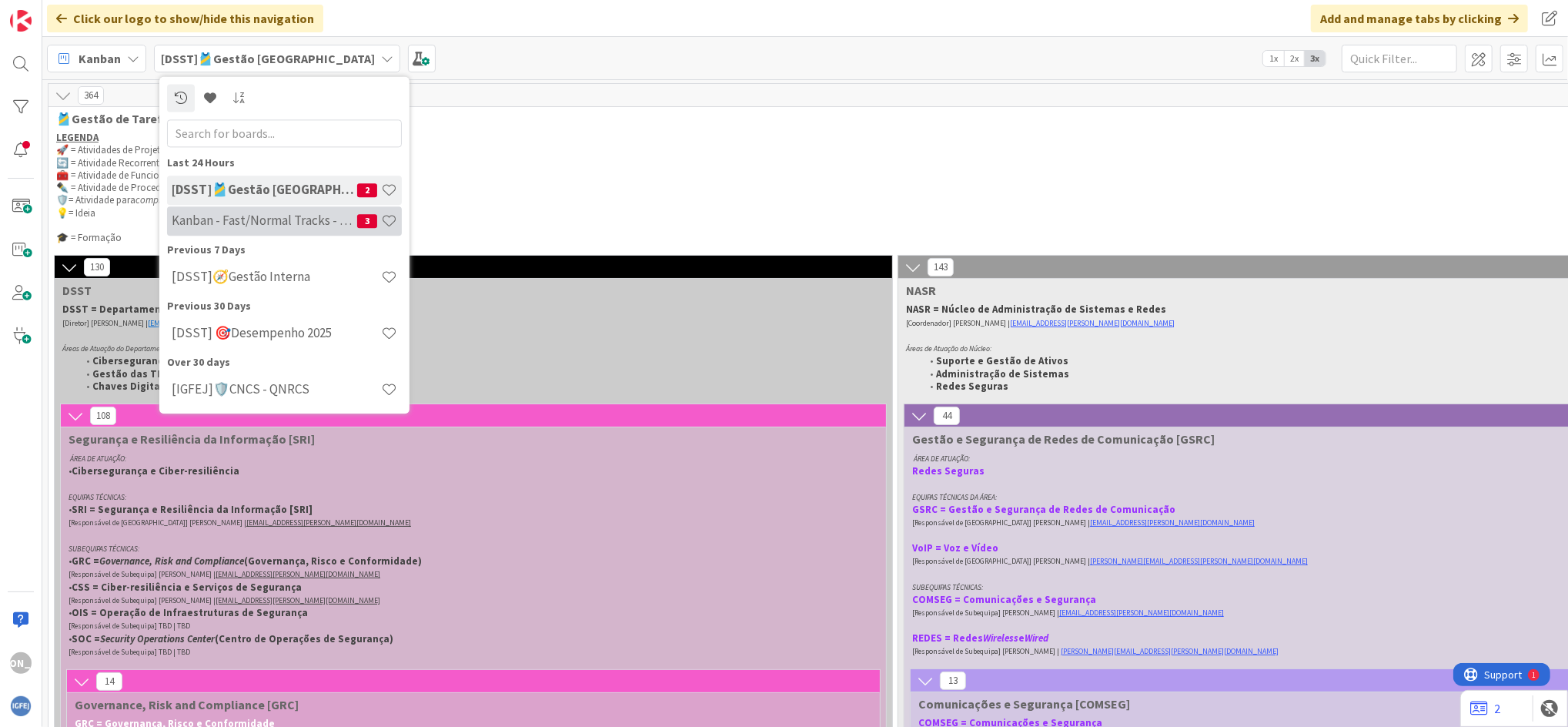
click at [238, 222] on h4 "Kanban - Fast/Normal Tracks - SQL SERVER" at bounding box center [264, 221] width 186 height 16
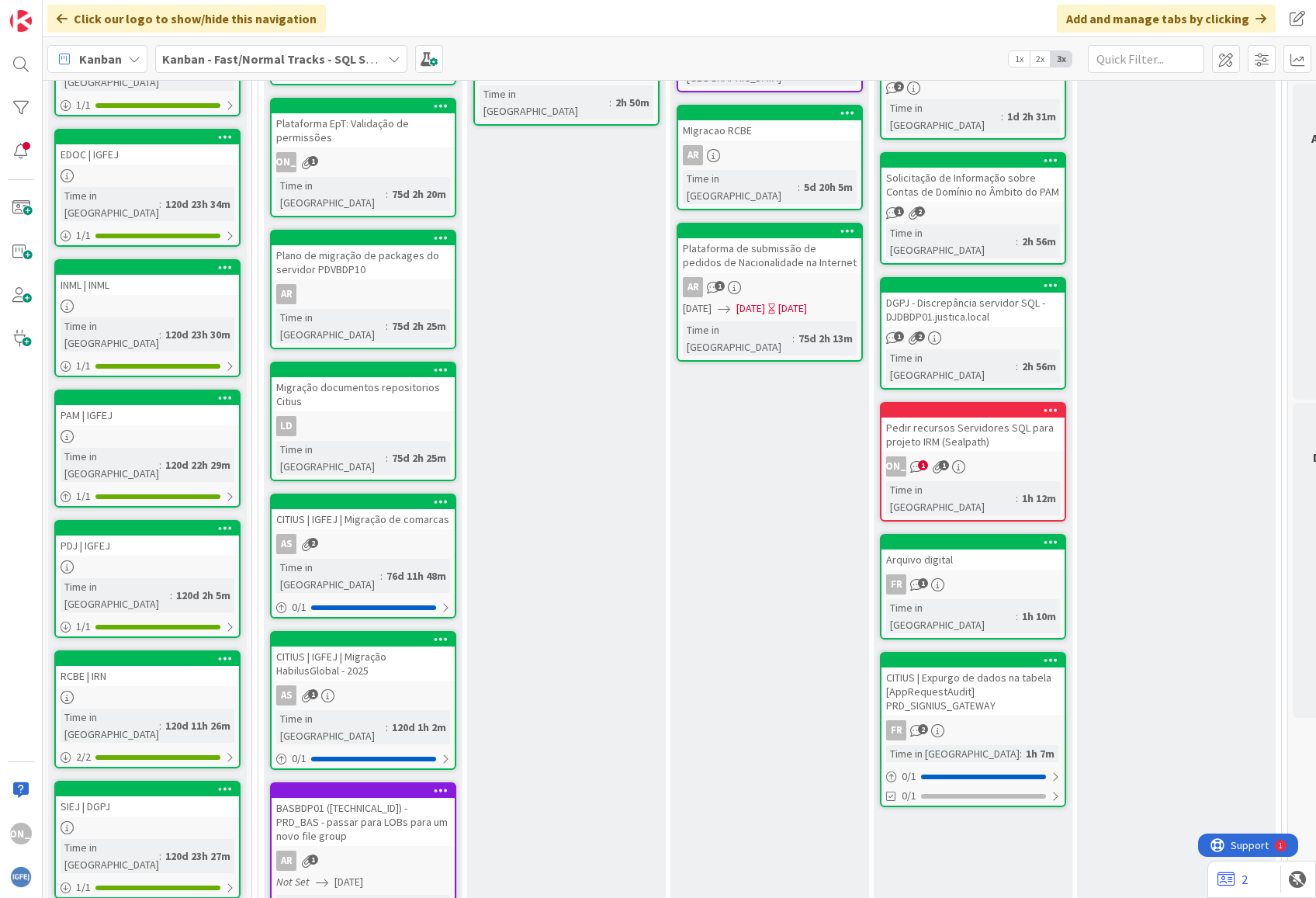
scroll to position [432, 0]
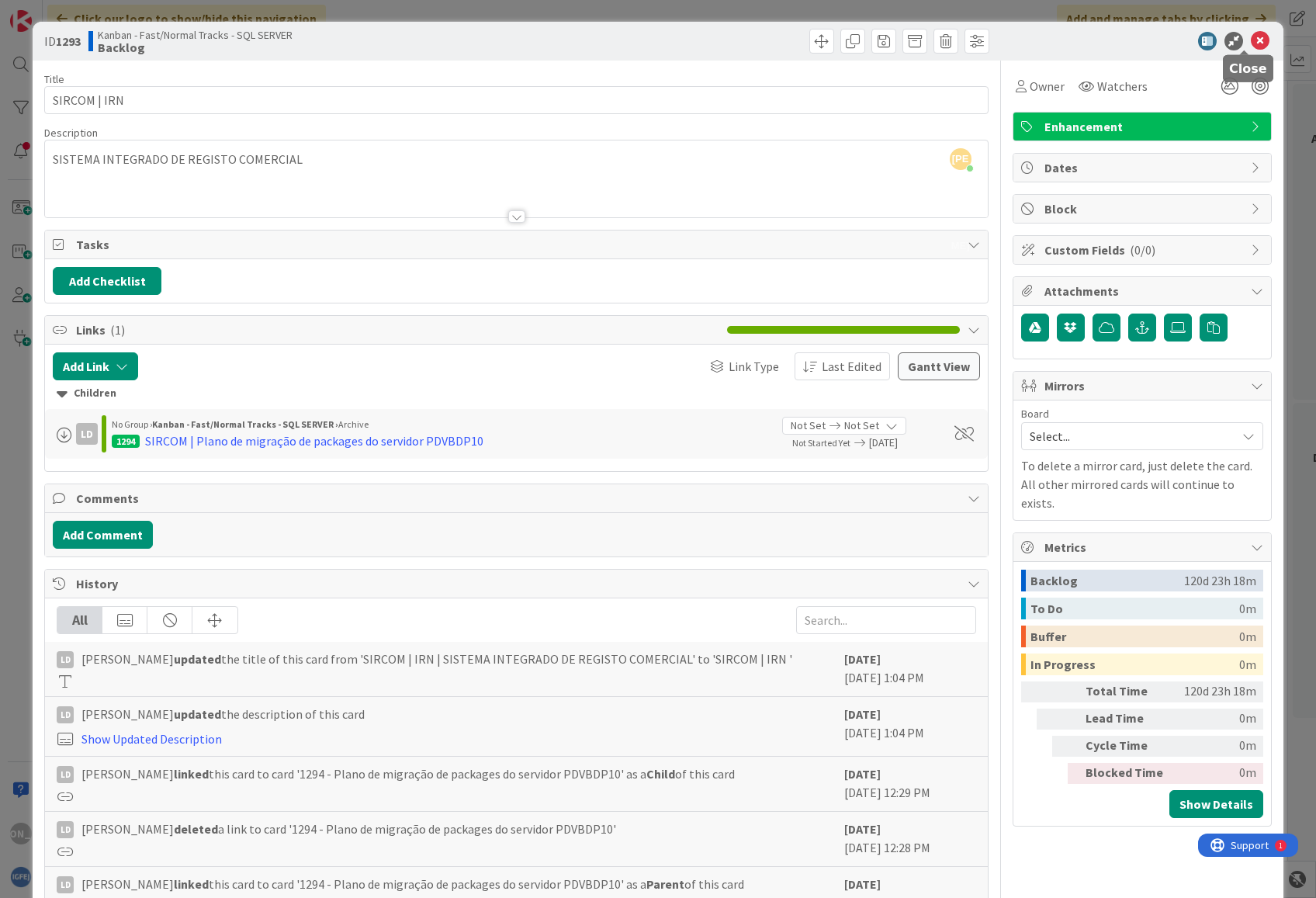
click at [1251, 39] on icon at bounding box center [1260, 41] width 19 height 19
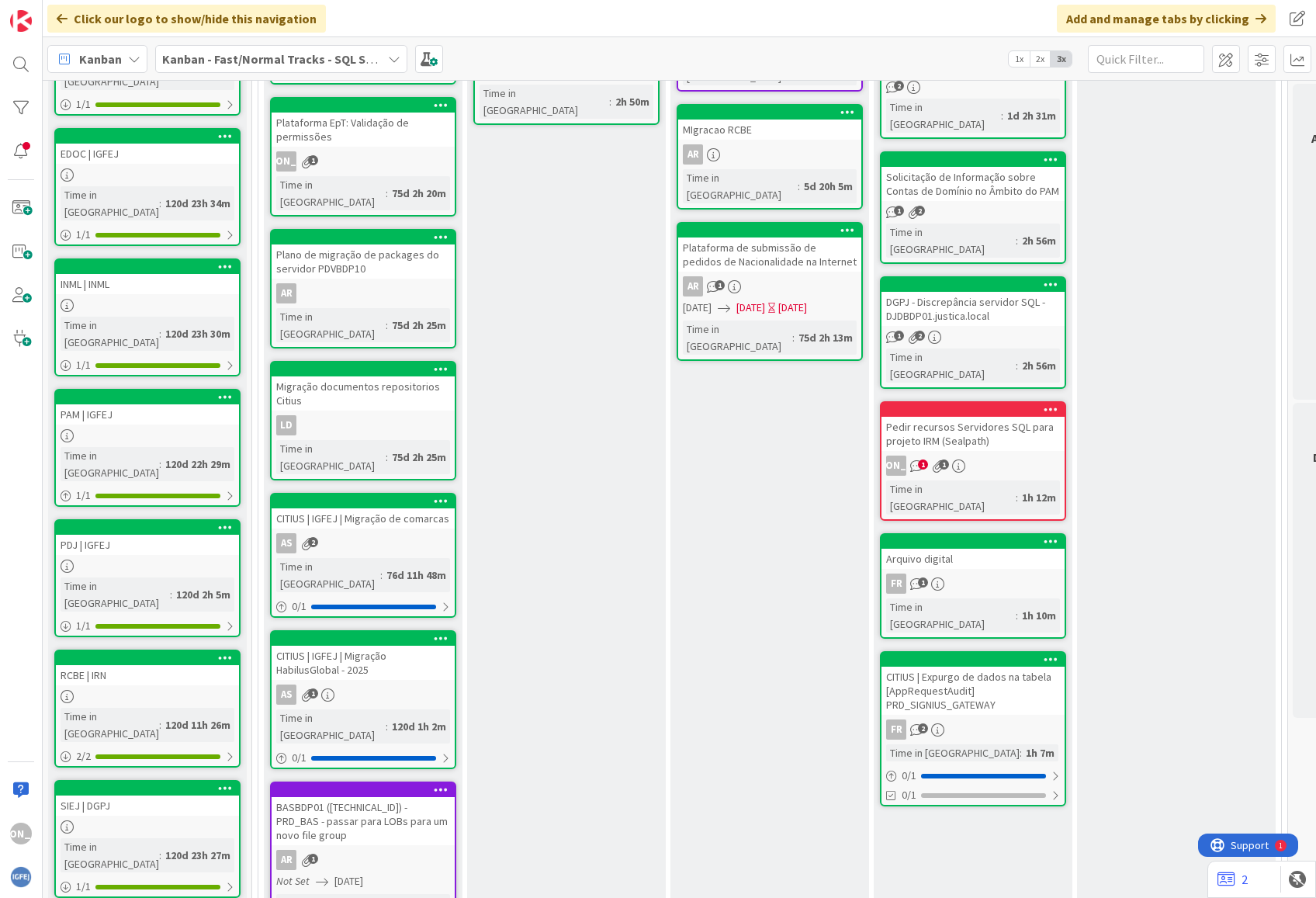
click at [178, 535] on div "PDJ | IGFEJ" at bounding box center [147, 545] width 183 height 20
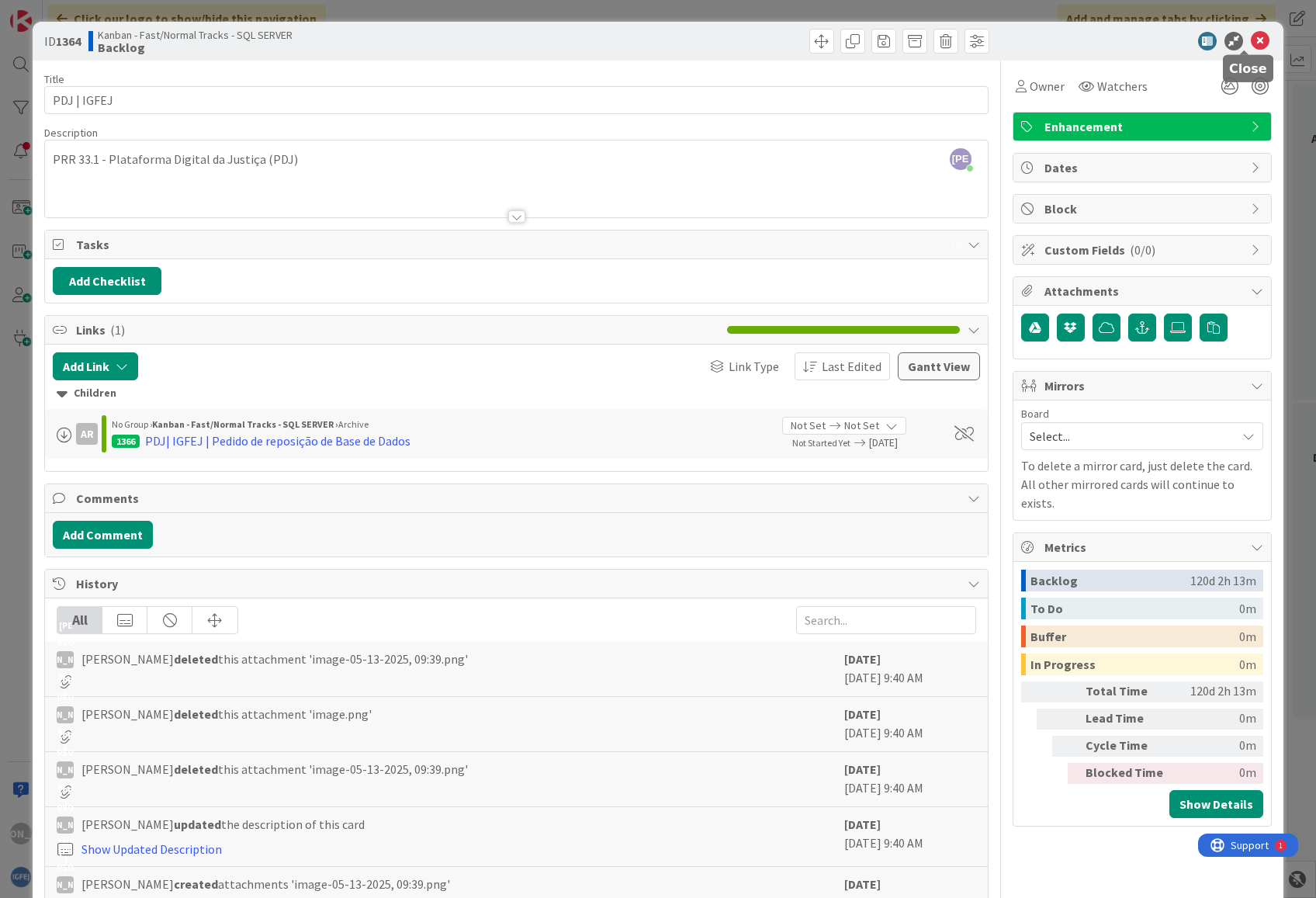
click at [1251, 45] on icon at bounding box center [1260, 41] width 19 height 19
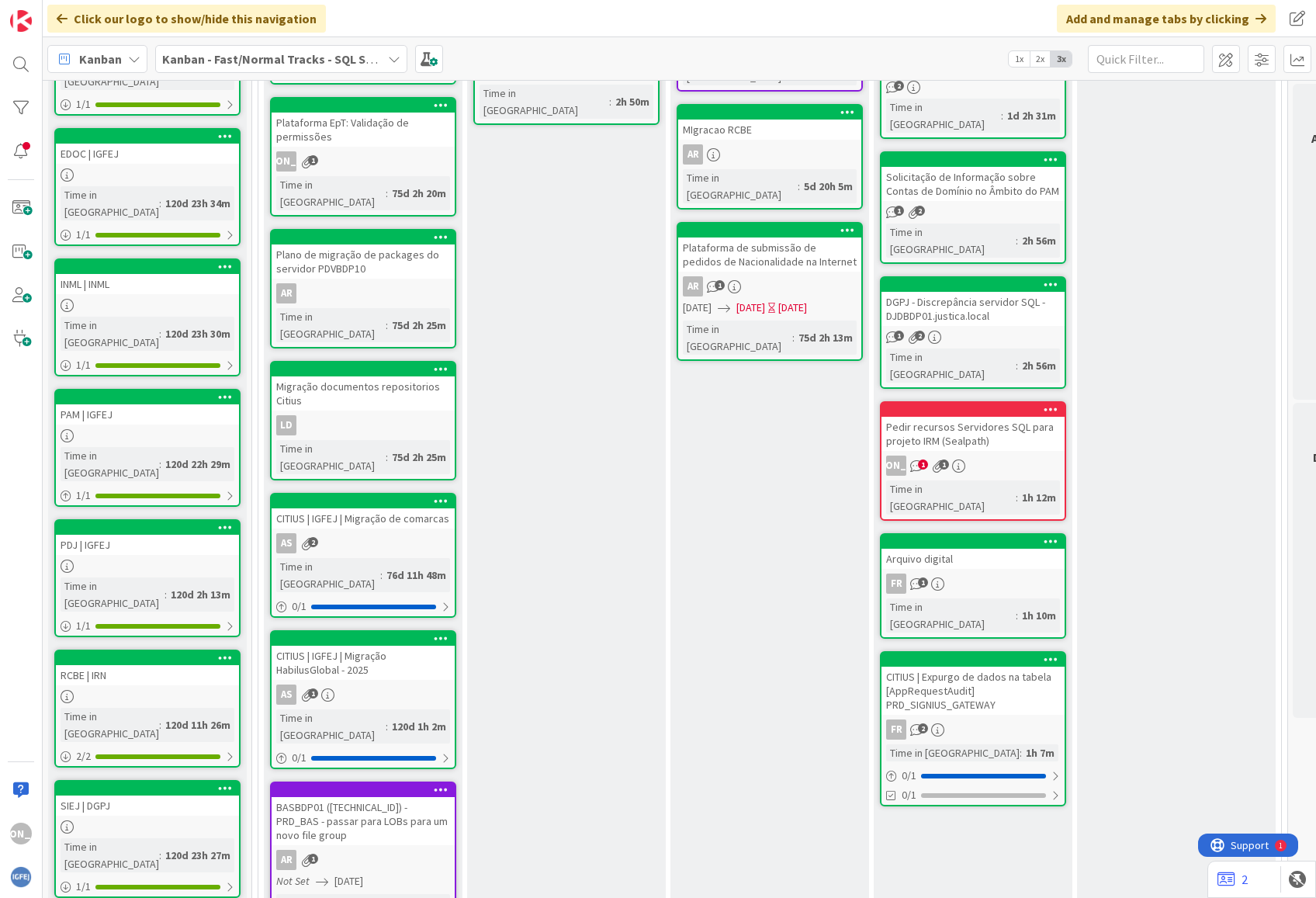
click at [129, 299] on div at bounding box center [147, 305] width 183 height 13
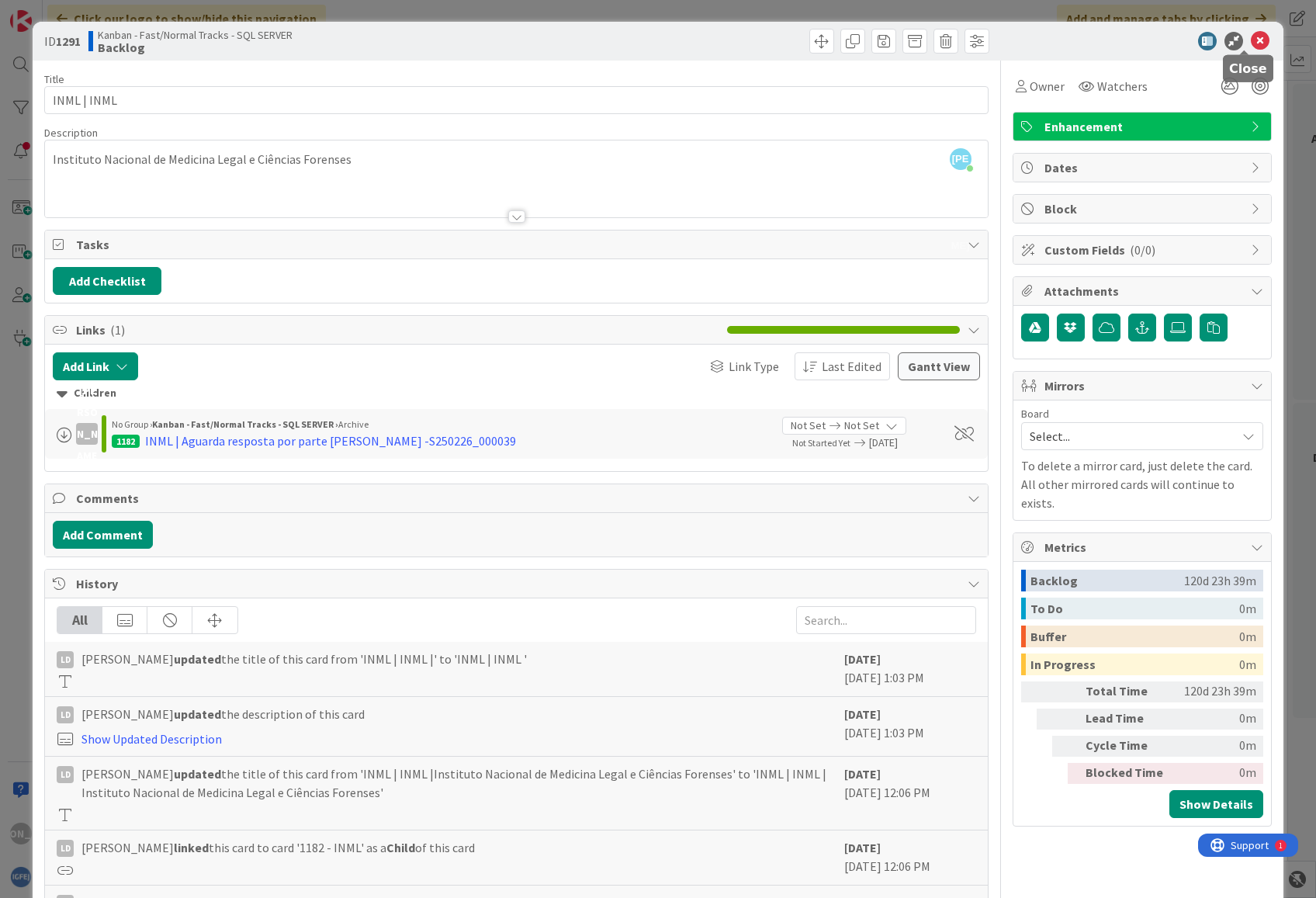
click at [1251, 38] on icon at bounding box center [1260, 41] width 19 height 19
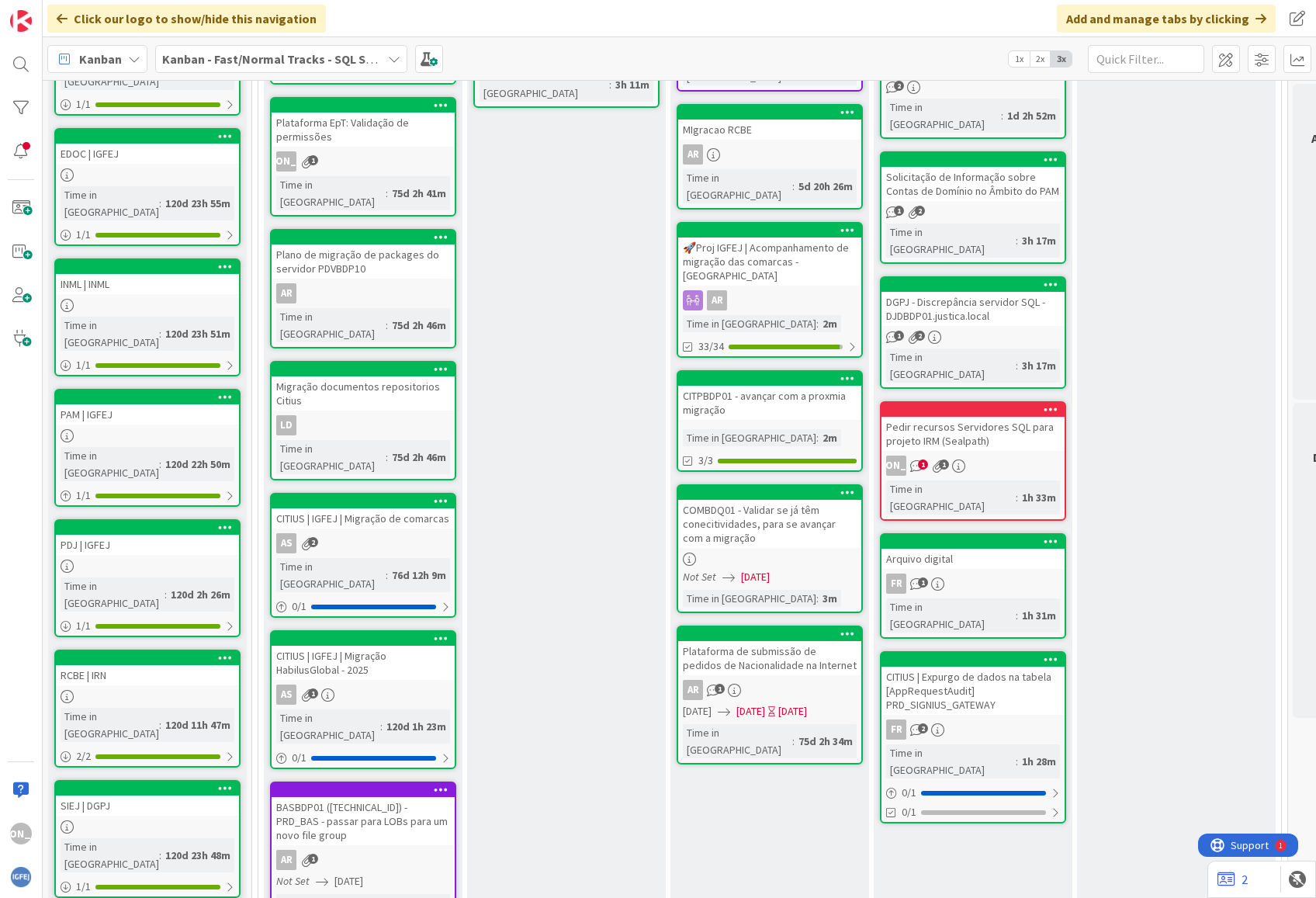
scroll to position [432, 0]
click at [479, 510] on div "Review Add Card... Evidências do controlo T.RSC-1 LD Time in Column : 3h 7m Upg…" at bounding box center [567, 519] width 199 height 1413
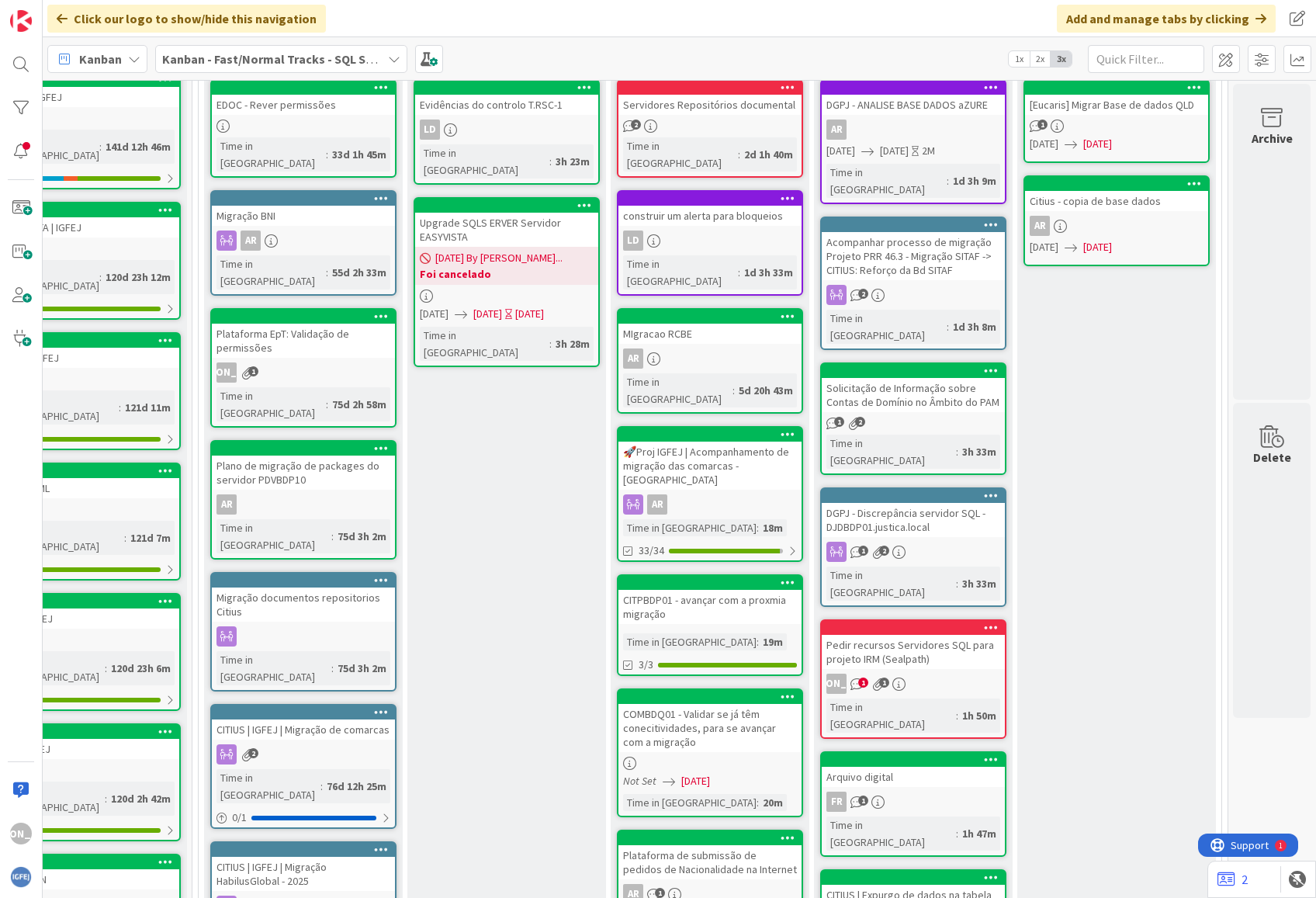
scroll to position [229, 75]
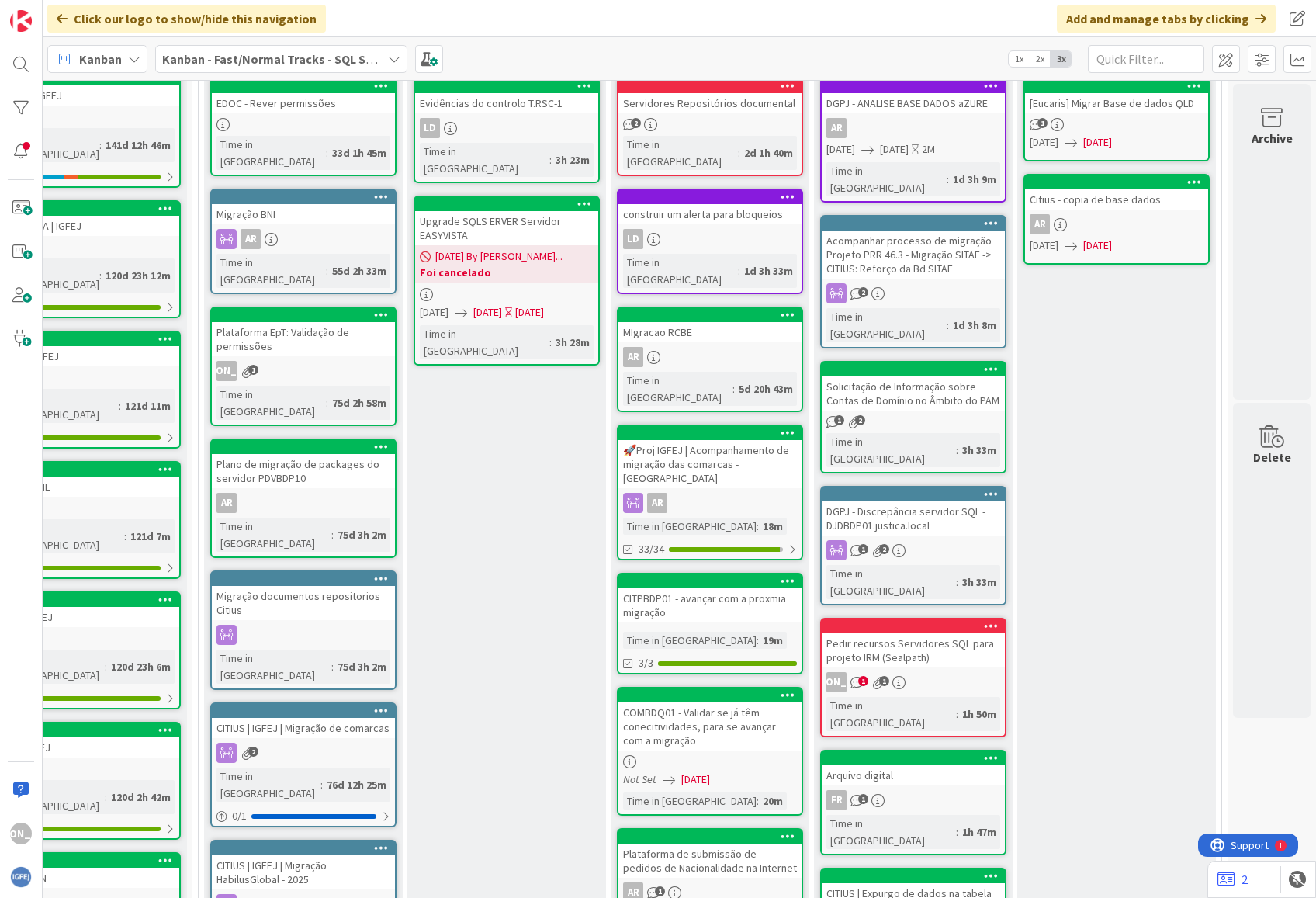
click at [318, 208] on link "Migração BNI AR Time in Column : 55d 2h 33m" at bounding box center [304, 241] width 186 height 106
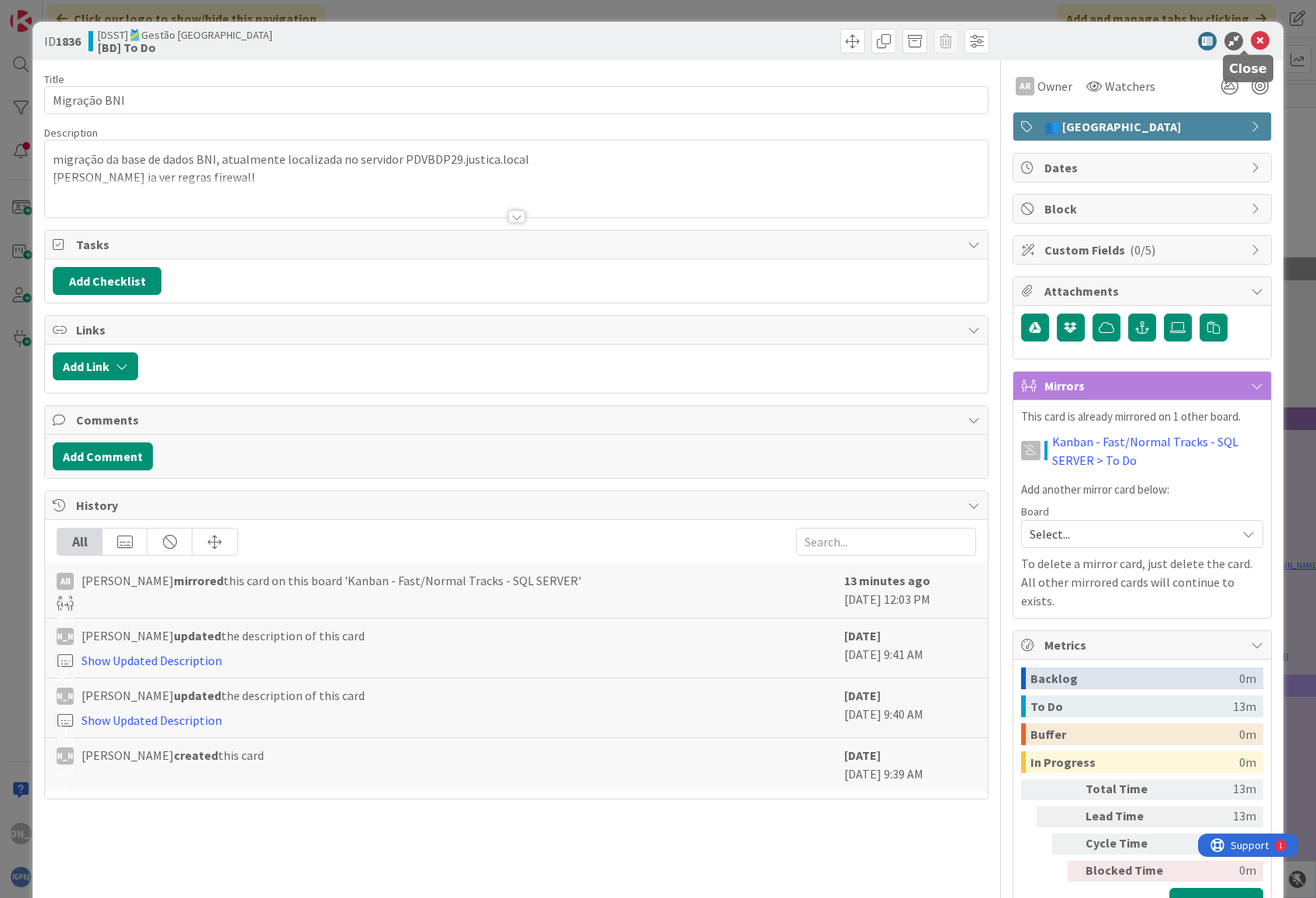
click at [1251, 41] on icon at bounding box center [1260, 41] width 19 height 19
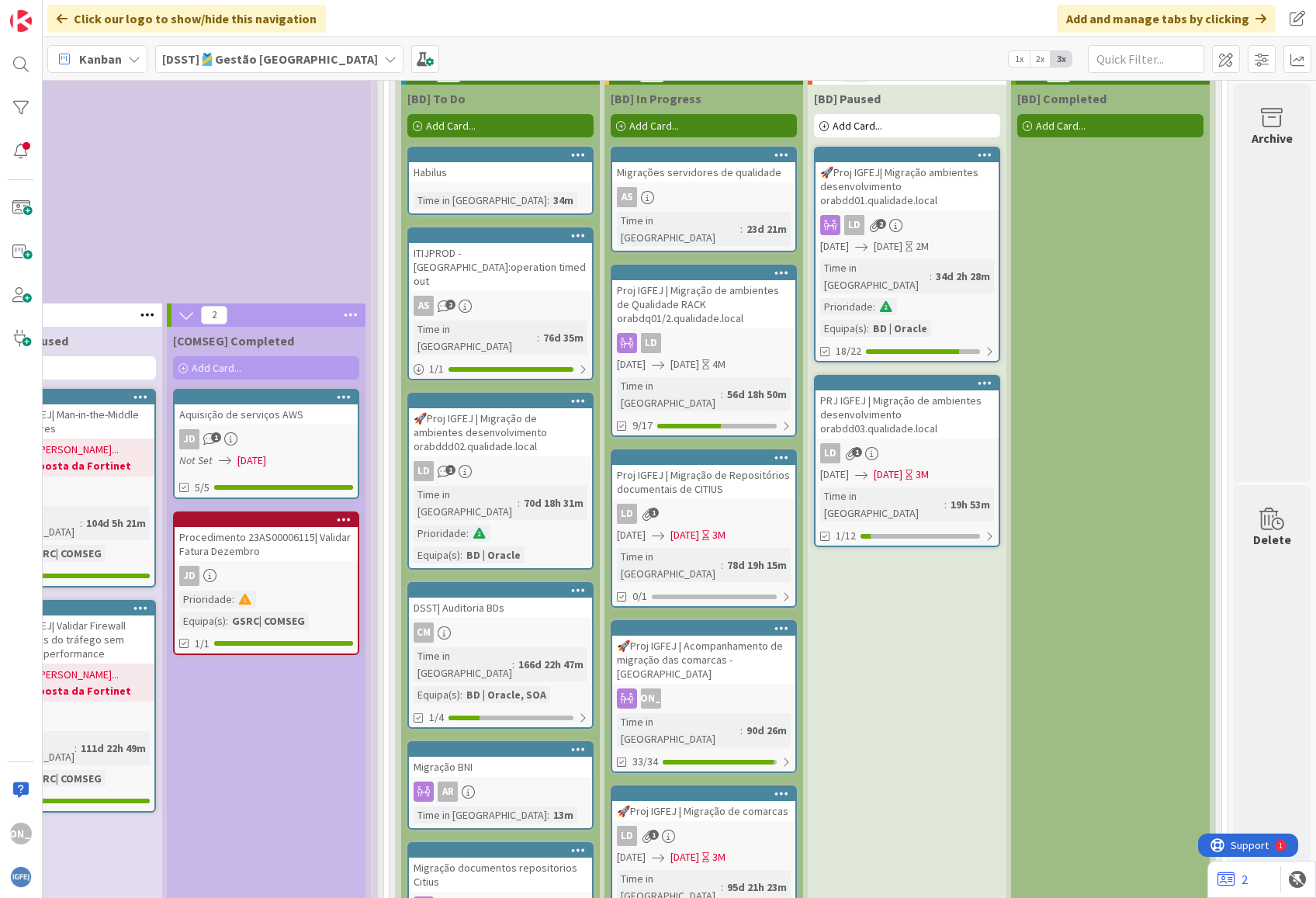
scroll to position [721, 1386]
click at [523, 172] on div "Habilus" at bounding box center [500, 172] width 183 height 20
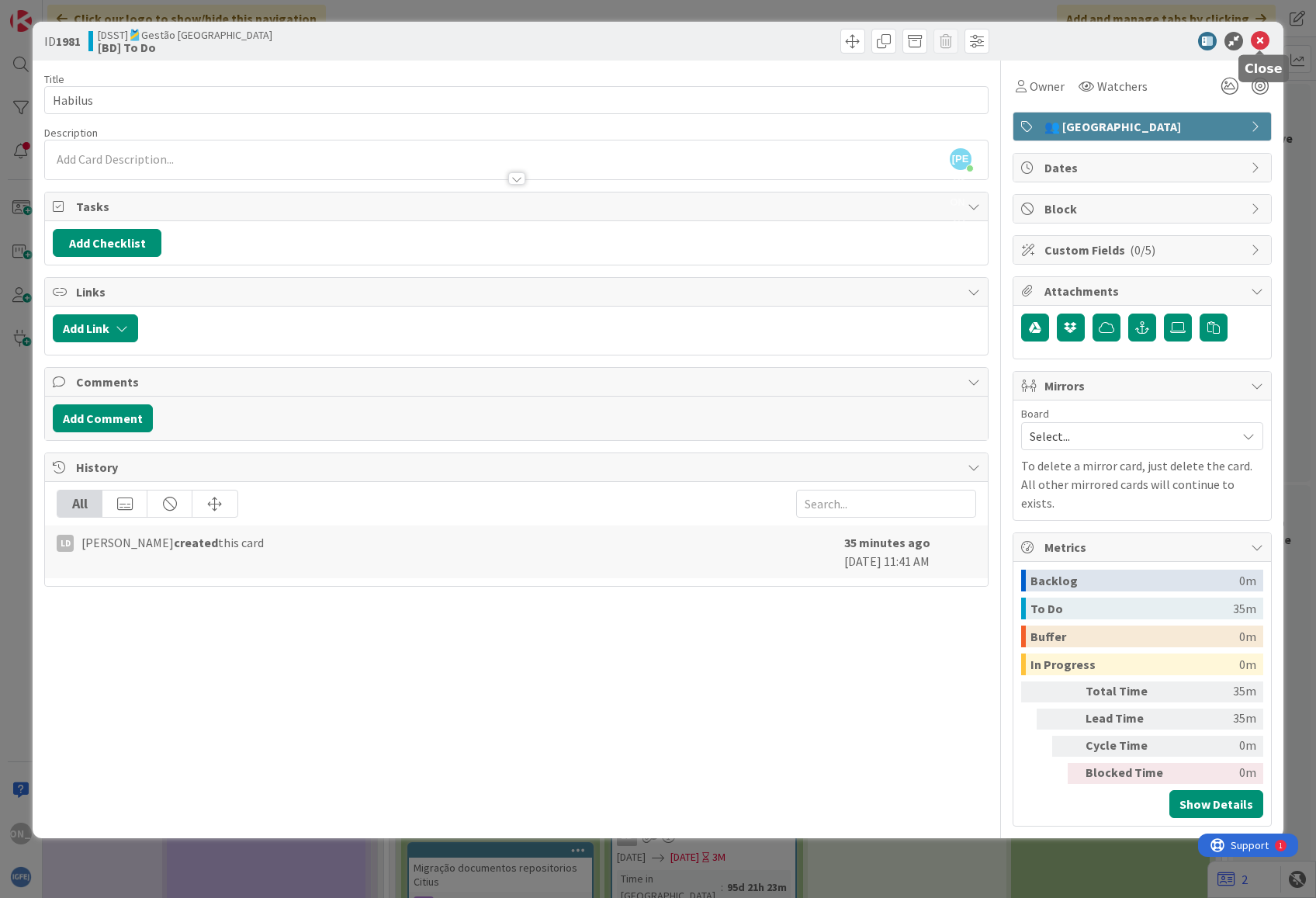
click at [1260, 38] on icon at bounding box center [1260, 41] width 19 height 19
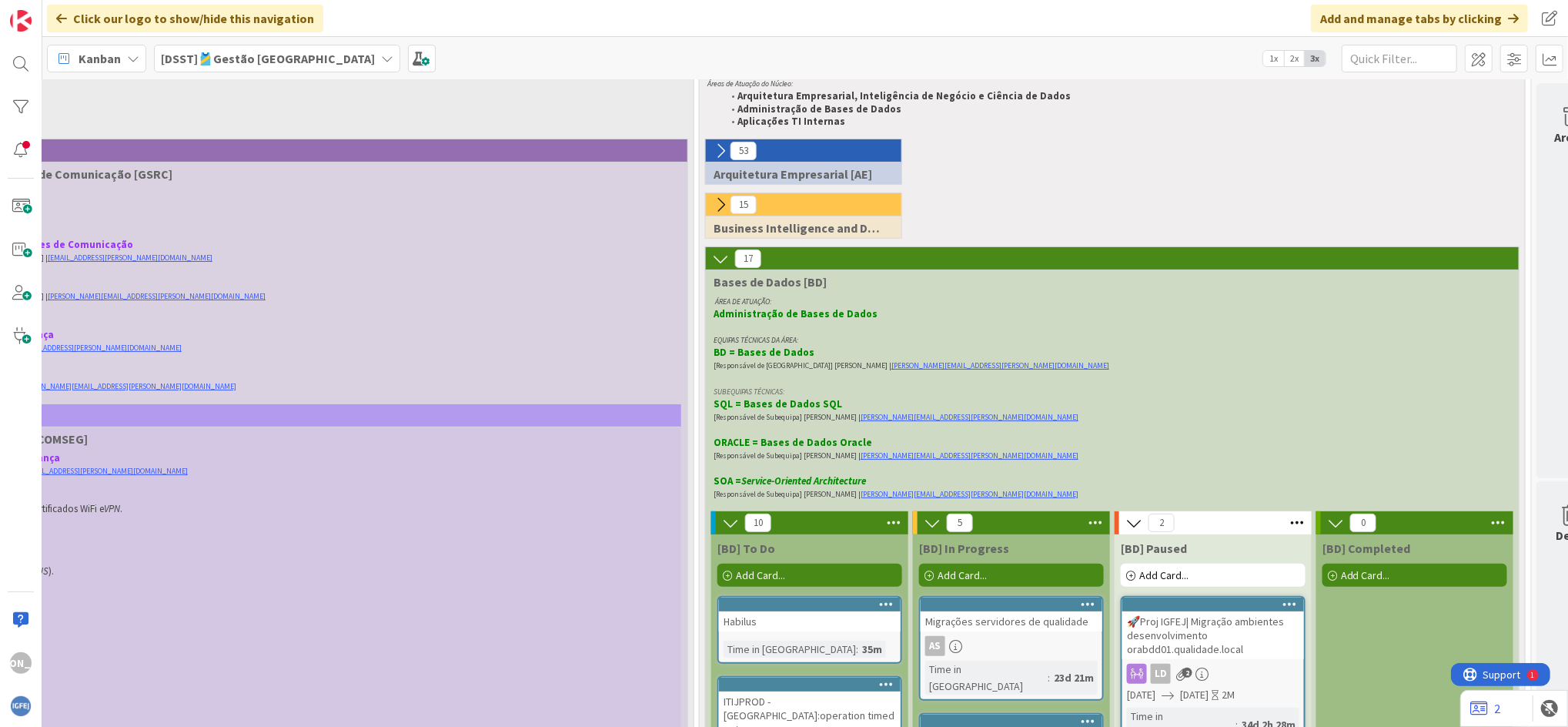
scroll to position [259, 1042]
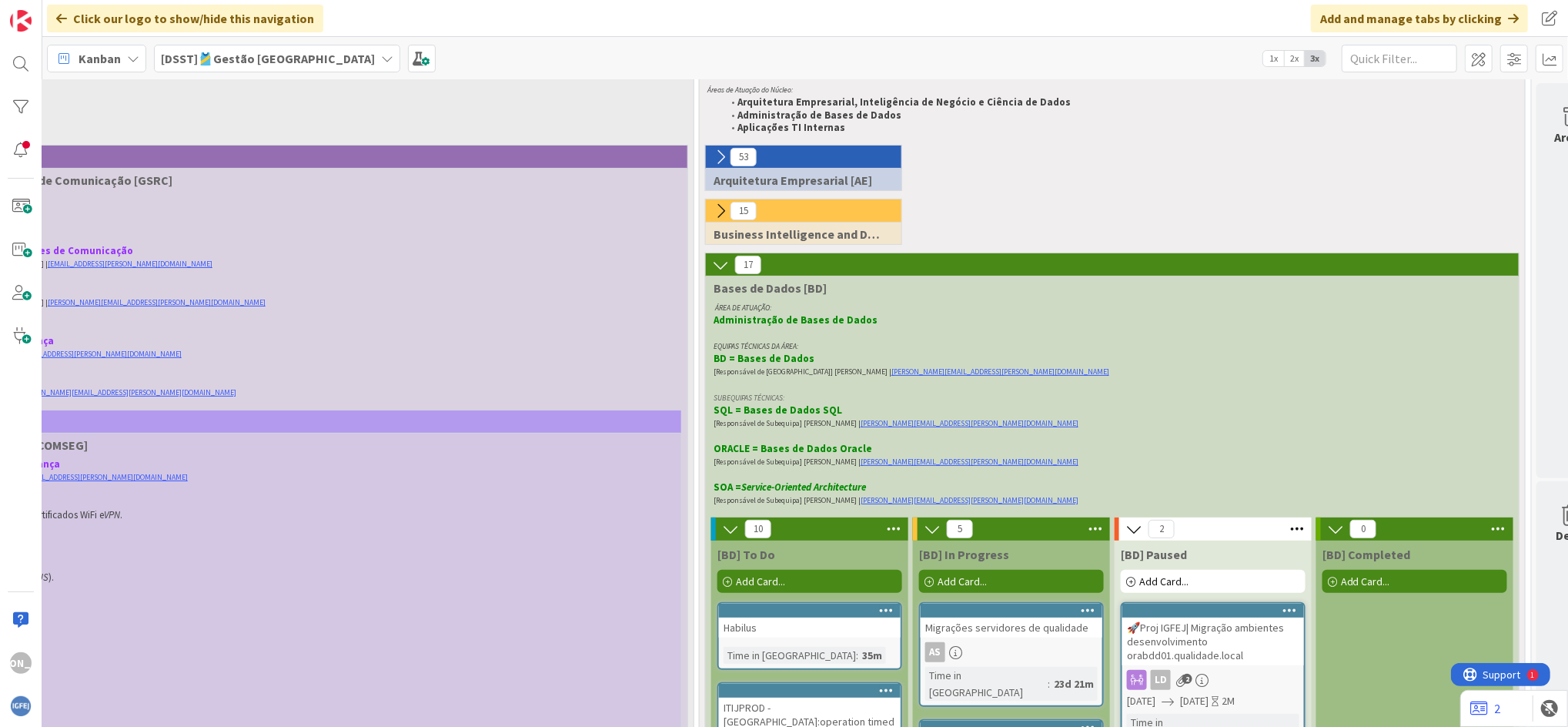
click at [250, 65] on span "[DSST]🎽Gestão [GEOGRAPHIC_DATA]" at bounding box center [268, 58] width 214 height 19
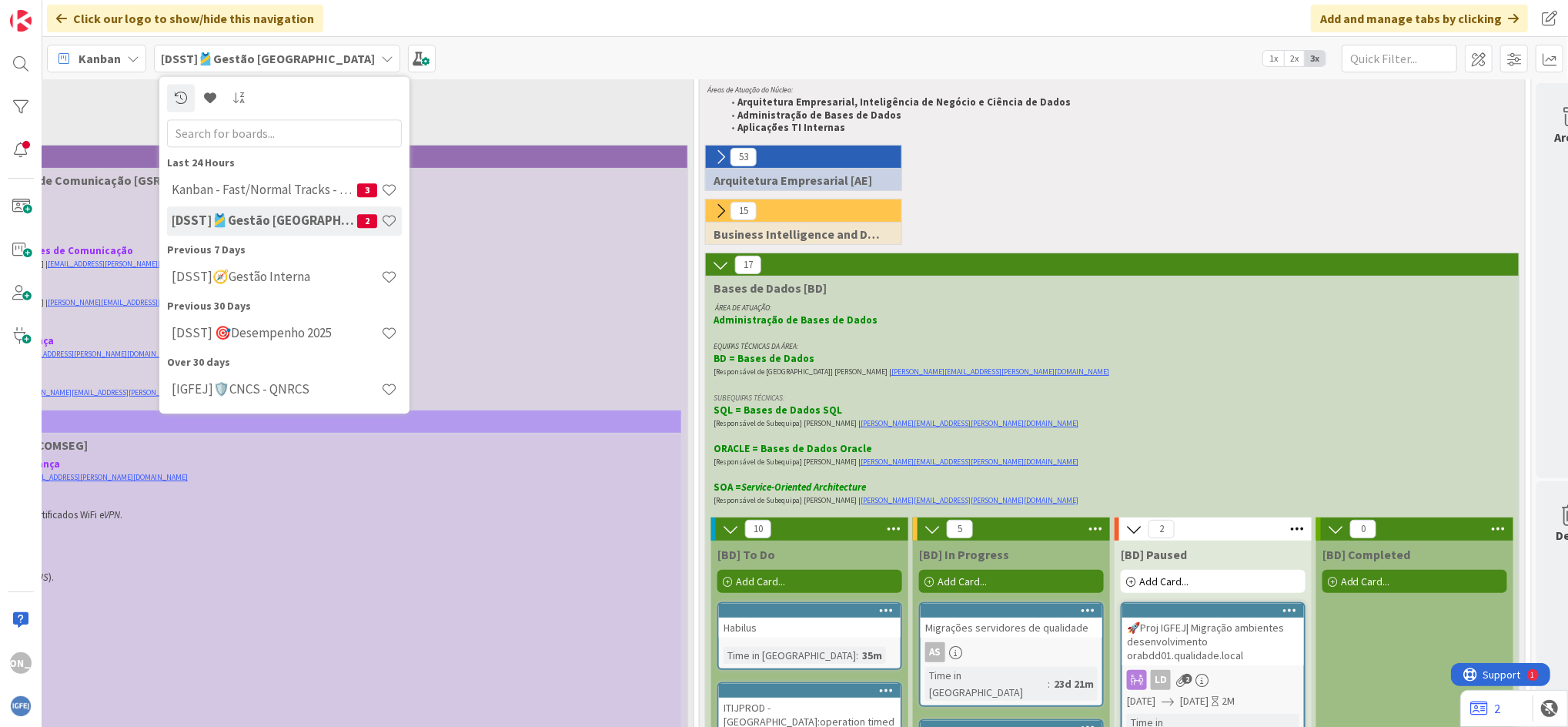
click at [966, 340] on p "EQUIPAS TÉCNICAS DA ÁREA:" at bounding box center [1108, 346] width 791 height 13
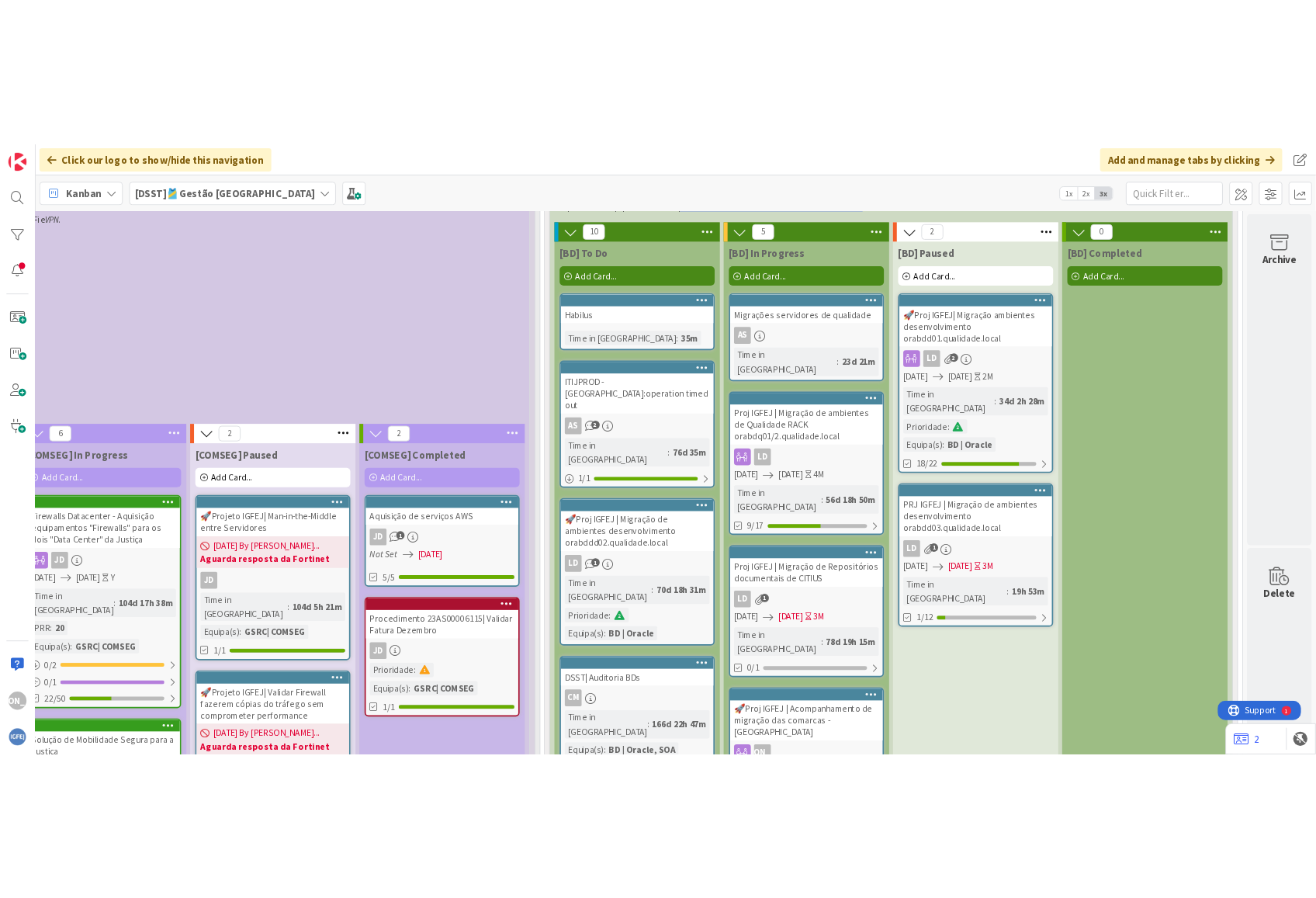
scroll to position [689, 1119]
